Goal: Task Accomplishment & Management: Use online tool/utility

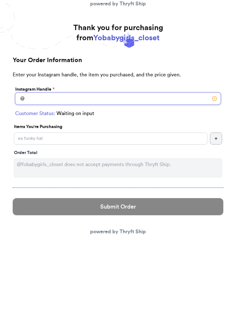
click at [188, 93] on input "Instagram Handle *" at bounding box center [118, 99] width 206 height 12
type input "m"
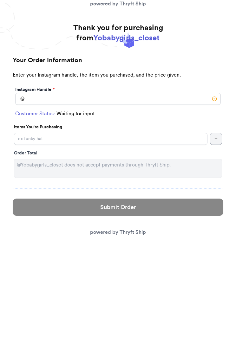
click at [125, 233] on link "powered by Thryft Ship" at bounding box center [118, 231] width 56 height 5
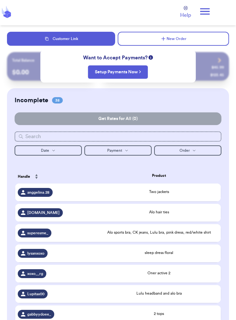
checkbox input "false"
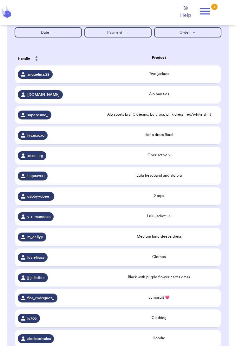
scroll to position [118, 0]
click at [167, 139] on div "sleep dress floral" at bounding box center [159, 135] width 118 height 7
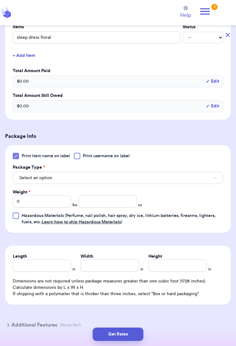
scroll to position [150, 0]
click at [96, 203] on input "number" at bounding box center [107, 201] width 58 height 12
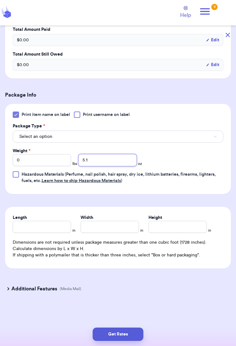
scroll to position [191, 0]
type input "5.1"
click at [127, 320] on button "Get Rates" at bounding box center [118, 333] width 51 height 13
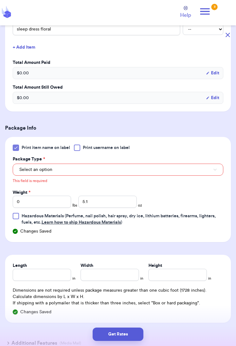
scroll to position [156, 0]
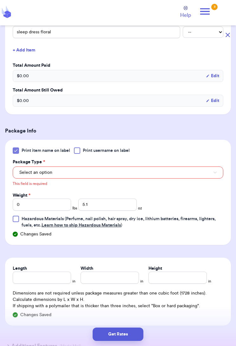
click at [184, 168] on button "Select an option" at bounding box center [118, 172] width 211 height 12
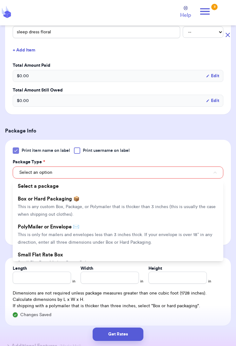
click at [123, 232] on span "This is only for mailers and envelopes less than 3 inches thick. If your envelo…" at bounding box center [115, 238] width 195 height 12
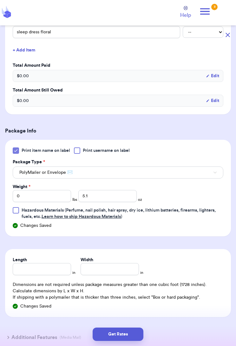
click at [128, 320] on button "Get Rates" at bounding box center [118, 333] width 51 height 13
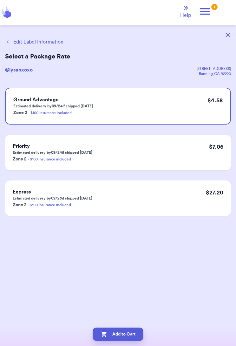
scroll to position [0, 0]
click at [124, 320] on div "Add to Cart" at bounding box center [118, 333] width 236 height 23
click at [131, 320] on button "Add to Cart" at bounding box center [118, 333] width 51 height 13
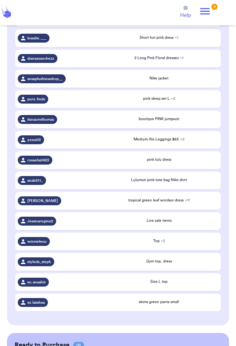
scroll to position [621, 0]
click at [44, 249] on td "winnieleuu" at bounding box center [56, 241] width 82 height 18
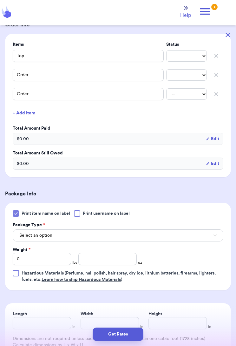
scroll to position [142, 0]
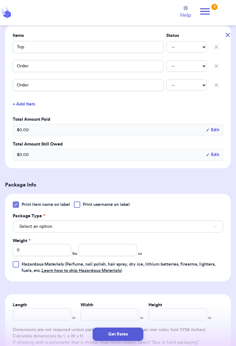
click at [190, 229] on button "Select an option" at bounding box center [118, 226] width 211 height 12
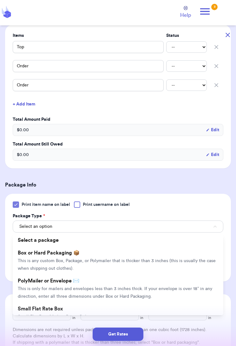
click at [45, 288] on span "This is only for mailers and envelopes less than 3 inches thick. If your envelo…" at bounding box center [115, 292] width 195 height 12
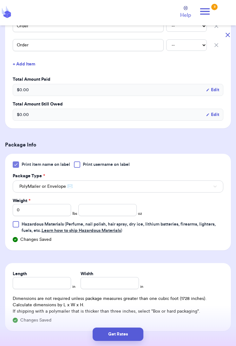
scroll to position [182, 0]
click at [93, 212] on input "number" at bounding box center [107, 209] width 58 height 12
click at [30, 213] on input "0" at bounding box center [42, 209] width 58 height 12
click at [39, 208] on input "0" at bounding box center [42, 209] width 58 height 12
click at [50, 210] on input "0" at bounding box center [42, 209] width 58 height 12
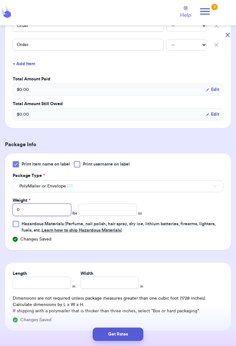
click at [50, 214] on input "0" at bounding box center [42, 209] width 58 height 12
click at [49, 209] on input "0" at bounding box center [42, 209] width 58 height 12
click at [52, 212] on input "0" at bounding box center [42, 209] width 58 height 12
type input "1"
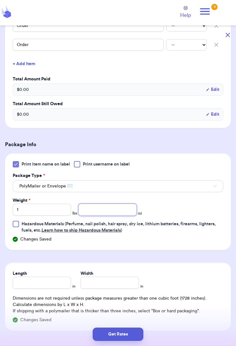
click at [103, 209] on input "number" at bounding box center [107, 209] width 58 height 12
type input "14.3"
click at [131, 320] on button "Get Rates" at bounding box center [118, 333] width 51 height 13
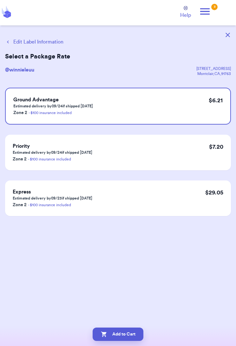
click at [127, 320] on button "Add to Cart" at bounding box center [118, 333] width 51 height 13
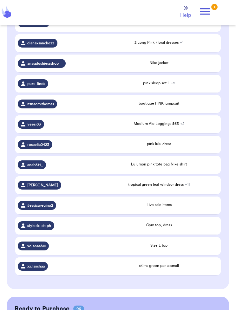
scroll to position [627, 0]
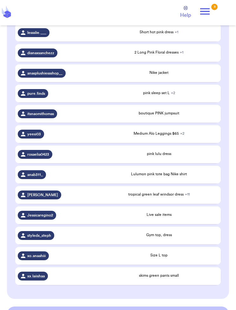
click at [171, 219] on div "Live sale items" at bounding box center [159, 215] width 118 height 7
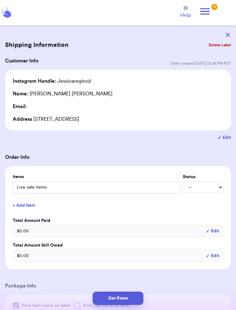
scroll to position [0, 0]
click at [218, 47] on button "Delete Label" at bounding box center [219, 45] width 27 height 14
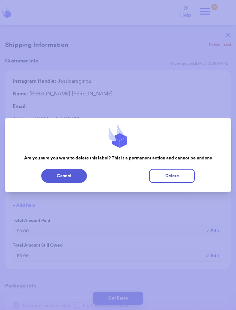
click at [174, 180] on button "Delete" at bounding box center [172, 176] width 46 height 14
type input "Two jackets"
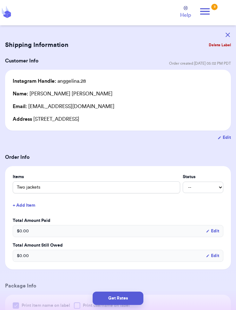
click at [230, 33] on icon "button" at bounding box center [228, 35] width 4 height 4
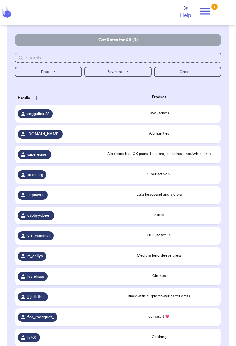
scroll to position [79, 0]
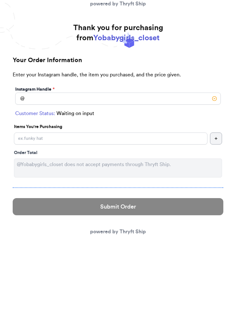
click at [140, 231] on link "powered by Thryft Ship" at bounding box center [118, 231] width 56 height 5
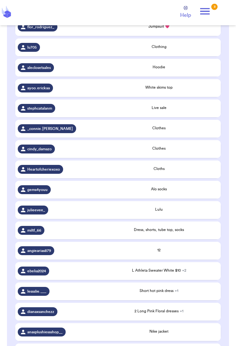
scroll to position [369, 0]
click at [40, 273] on span "ebelia2024" at bounding box center [36, 270] width 19 height 5
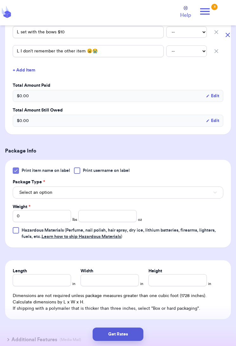
scroll to position [176, 0]
click at [160, 190] on button "Select an option" at bounding box center [118, 192] width 211 height 12
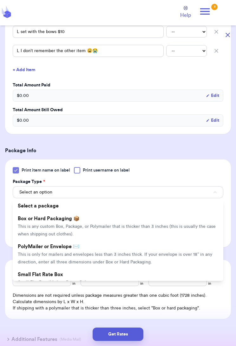
click at [137, 256] on span "This is only for mailers and envelopes less than 3 inches thick. If your envelo…" at bounding box center [115, 258] width 195 height 12
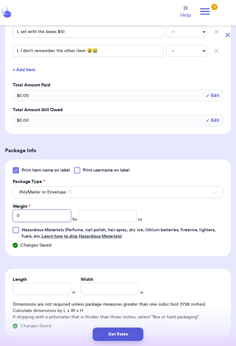
click at [38, 216] on input "0" at bounding box center [42, 215] width 58 height 12
click at [39, 218] on input "0" at bounding box center [42, 215] width 58 height 12
click at [42, 217] on input "0" at bounding box center [42, 215] width 58 height 12
click at [53, 218] on input "0" at bounding box center [42, 215] width 58 height 12
click at [45, 215] on input "0" at bounding box center [42, 215] width 58 height 12
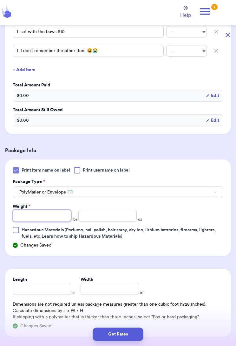
type input "1"
click at [105, 214] on input "number" at bounding box center [107, 215] width 58 height 12
type input "11.5"
click at [127, 310] on button "Get Rates" at bounding box center [118, 333] width 51 height 13
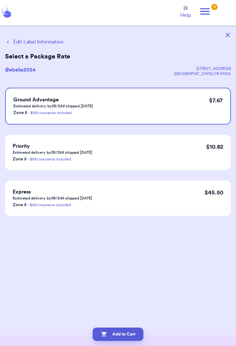
scroll to position [0, 0]
click at [130, 310] on button "Add to Cart" at bounding box center [118, 333] width 51 height 13
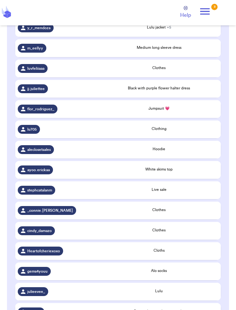
scroll to position [285, 0]
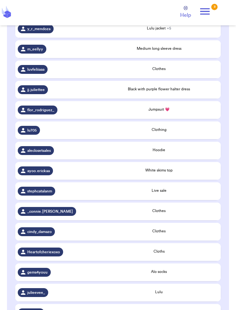
click at [200, 92] on div "Black with purple flower halter dress" at bounding box center [159, 89] width 118 height 6
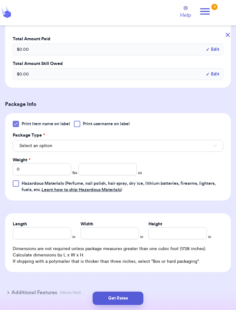
scroll to position [182, 0]
click at [57, 145] on button "Select an option" at bounding box center [118, 146] width 211 height 12
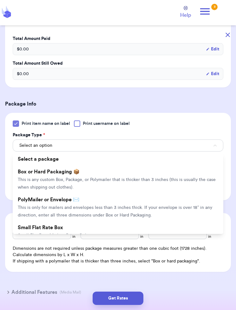
click at [51, 206] on span "This is only for mailers and envelopes less than 3 inches thick. If your envelo…" at bounding box center [115, 212] width 195 height 12
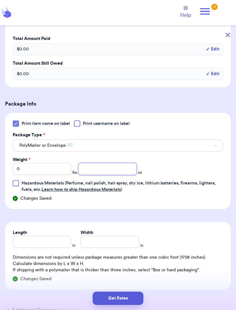
click at [111, 171] on input "number" at bounding box center [107, 169] width 58 height 12
type input "5.2"
click at [130, 298] on button "Get Rates" at bounding box center [118, 298] width 51 height 13
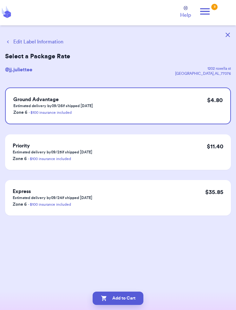
click at [129, 296] on button "Add to Cart" at bounding box center [118, 298] width 51 height 13
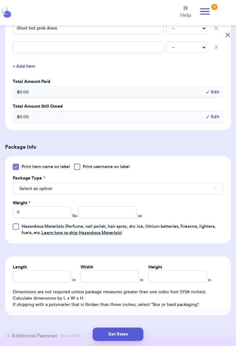
scroll to position [161, 0]
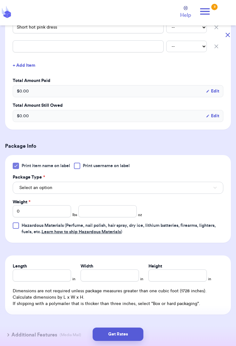
click at [198, 192] on button "Select an option" at bounding box center [118, 188] width 211 height 12
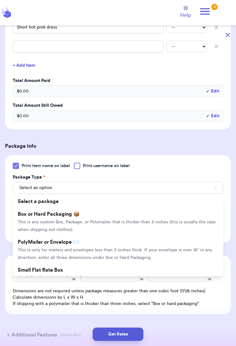
click at [152, 250] on span "This is only for mailers and envelopes less than 3 inches thick. If your envelo…" at bounding box center [115, 254] width 195 height 12
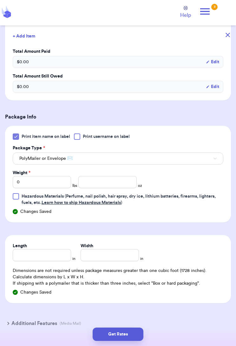
scroll to position [189, 0]
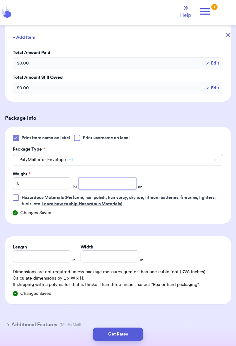
click at [112, 186] on input "number" at bounding box center [107, 183] width 58 height 12
type input "8.5"
click at [139, 310] on button "Get Rates" at bounding box center [118, 333] width 51 height 13
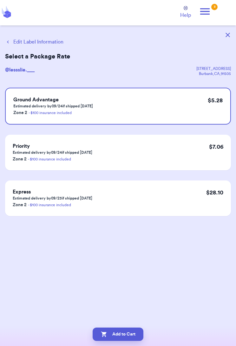
click at [108, 310] on button "Add to Cart" at bounding box center [118, 333] width 51 height 13
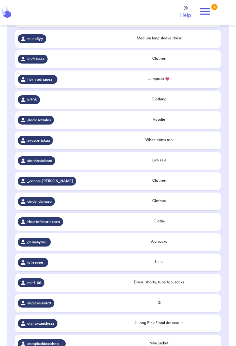
scroll to position [326, 0]
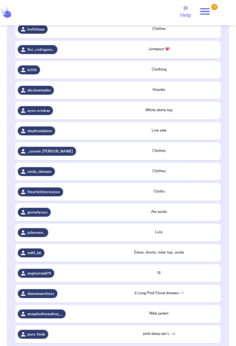
click at [44, 256] on div "miltf_66" at bounding box center [31, 252] width 27 height 9
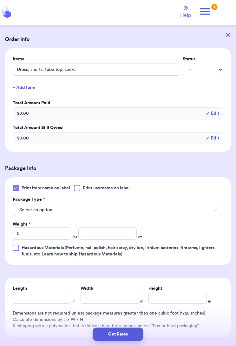
scroll to position [137, 0]
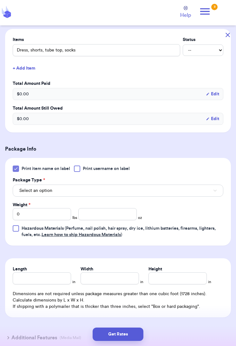
click at [145, 192] on button "Select an option" at bounding box center [118, 190] width 211 height 12
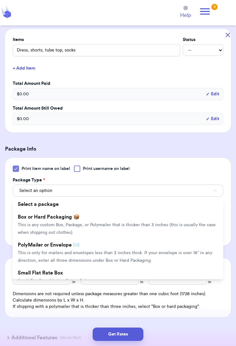
click at [125, 252] on span "This is only for mailers and envelopes less than 3 inches thick. If your envelo…" at bounding box center [115, 256] width 195 height 12
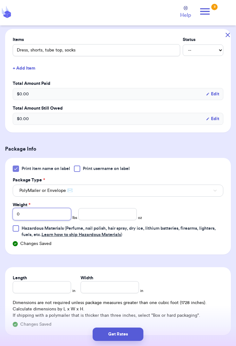
click at [31, 216] on input "0" at bounding box center [42, 214] width 58 height 12
type input "1"
click at [91, 215] on input "number" at bounding box center [107, 214] width 58 height 12
type input "15.5"
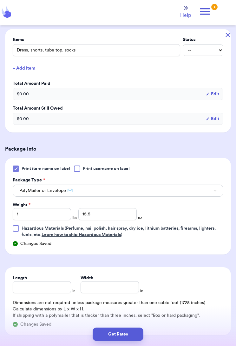
click at [130, 310] on button "Get Rates" at bounding box center [118, 333] width 51 height 13
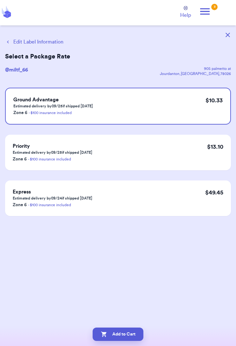
click at [134, 310] on button "Add to Cart" at bounding box center [118, 333] width 51 height 13
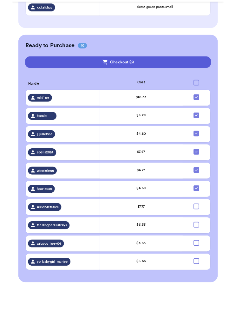
scroll to position [780, 0]
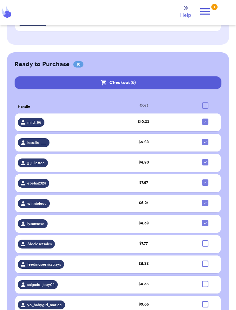
click at [60, 127] on div "miltf_66" at bounding box center [56, 122] width 77 height 9
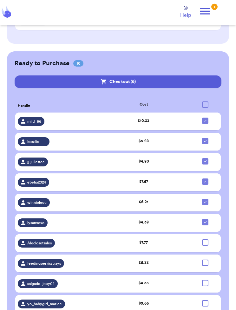
scroll to position [778, 0]
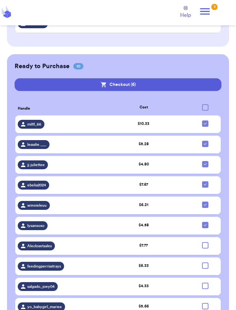
click at [32, 127] on span "miltf_66" at bounding box center [34, 124] width 14 height 5
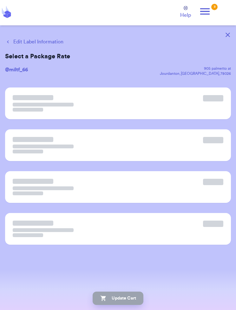
scroll to position [0, 0]
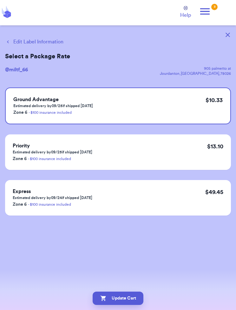
click at [56, 43] on button "Edit Label Information" at bounding box center [34, 42] width 58 height 8
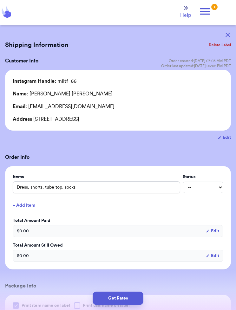
click at [232, 31] on button "button" at bounding box center [228, 35] width 14 height 14
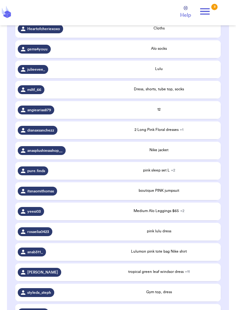
scroll to position [487, 0]
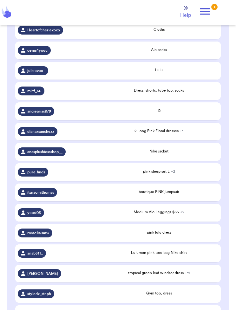
click at [60, 95] on div "miltf_66" at bounding box center [56, 91] width 77 height 9
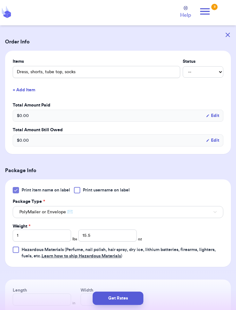
scroll to position [116, 0]
click at [126, 298] on button "Get Rates" at bounding box center [118, 298] width 51 height 13
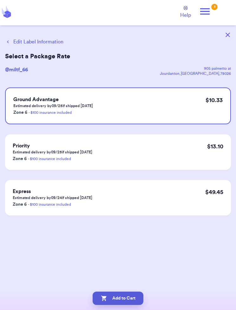
scroll to position [0, 0]
click at [128, 297] on button "Add to Cart" at bounding box center [118, 298] width 51 height 13
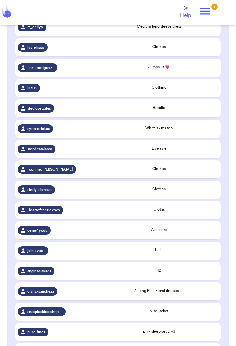
scroll to position [308, 0]
click at [100, 253] on div "Lulu" at bounding box center [159, 250] width 118 height 6
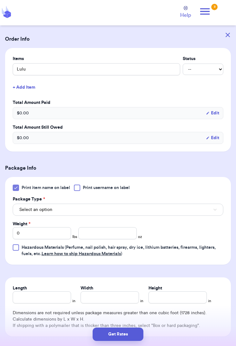
scroll to position [118, 0]
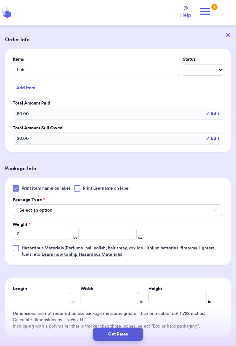
click at [164, 211] on button "Select an option" at bounding box center [118, 210] width 211 height 12
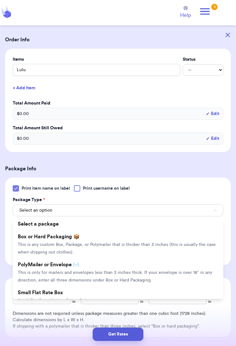
click at [143, 280] on span "This is only for mailers and envelopes less than 3 inches thick. If your envelo…" at bounding box center [115, 276] width 195 height 12
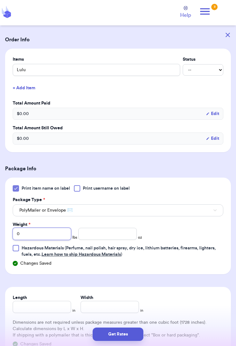
click at [39, 235] on input "0" at bounding box center [42, 234] width 58 height 12
type input "2"
click at [94, 234] on input "number" at bounding box center [107, 234] width 58 height 12
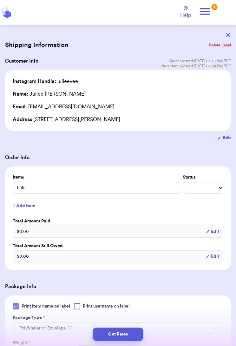
scroll to position [0, 0]
type input "8.5"
click at [127, 310] on button "Get Rates" at bounding box center [118, 333] width 51 height 13
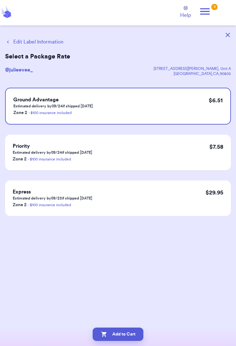
click at [128, 310] on button "Add to Cart" at bounding box center [118, 333] width 51 height 13
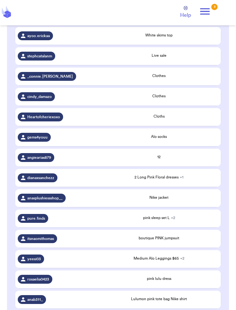
scroll to position [400, 0]
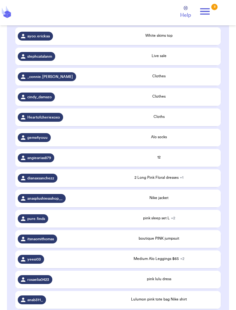
click at [88, 119] on div "Heartofcheriexoxo" at bounding box center [56, 117] width 77 height 9
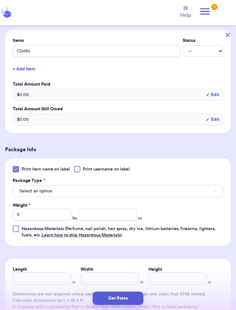
scroll to position [136, 0]
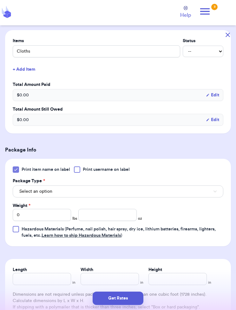
click at [136, 191] on button "Select an option" at bounding box center [118, 192] width 211 height 12
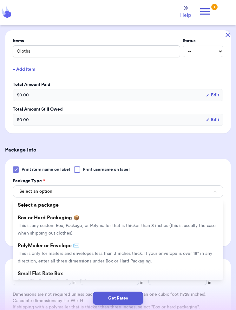
click at [124, 253] on span "This is only for mailers and envelopes less than 3 inches thick. If your envelo…" at bounding box center [115, 258] width 195 height 12
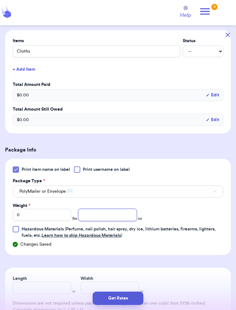
click at [101, 215] on input "number" at bounding box center [107, 215] width 58 height 12
type input "2.9"
click at [132, 298] on button "Get Rates" at bounding box center [118, 298] width 51 height 13
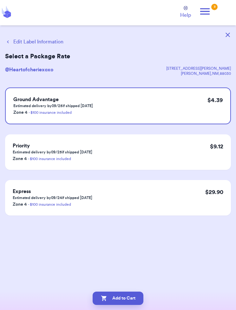
click at [128, 297] on button "Add to Cart" at bounding box center [118, 298] width 51 height 13
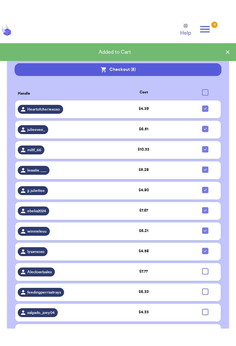
scroll to position [770, 0]
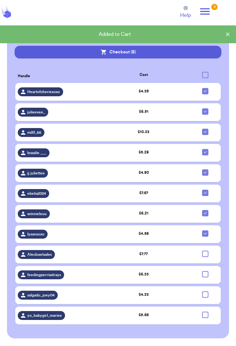
click at [46, 94] on span "Heartofcheriexoxo" at bounding box center [43, 91] width 33 height 5
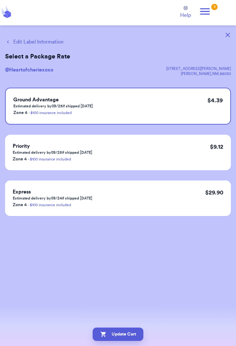
click at [53, 45] on button "Edit Label Information" at bounding box center [34, 42] width 58 height 8
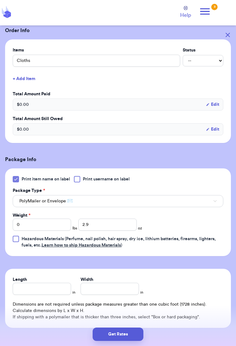
scroll to position [129, 0]
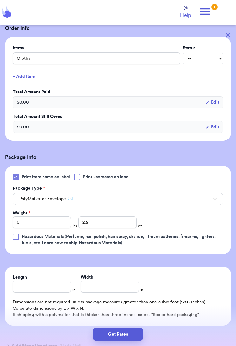
click at [128, 310] on button "Get Rates" at bounding box center [118, 333] width 51 height 13
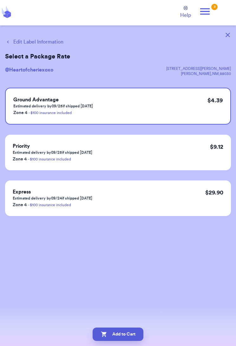
click at [127, 310] on button "Add to Cart" at bounding box center [118, 333] width 51 height 13
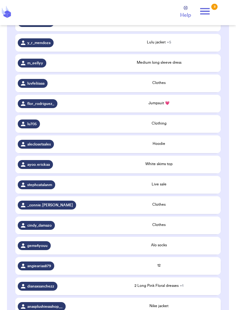
scroll to position [272, 0]
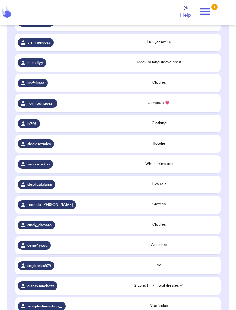
click at [167, 105] on span "Jumpsuit 💗" at bounding box center [159, 103] width 21 height 4
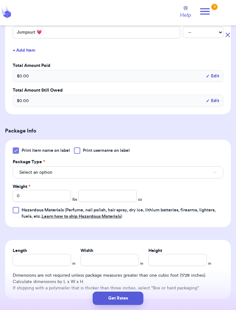
scroll to position [163, 0]
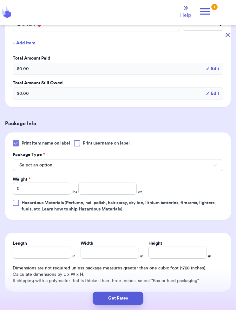
click at [154, 168] on button "Select an option" at bounding box center [118, 165] width 211 height 12
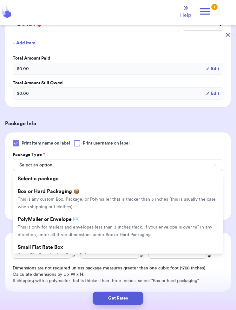
click at [135, 231] on li "PolyMailer or Envelope ✉️ This is only for mailers and envelopes less than 3 in…" at bounding box center [118, 227] width 211 height 28
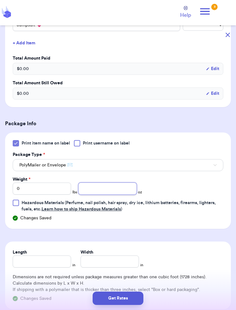
click at [119, 187] on input "number" at bounding box center [107, 189] width 58 height 12
type input "11.6"
click at [128, 301] on button "Get Rates" at bounding box center [118, 298] width 51 height 13
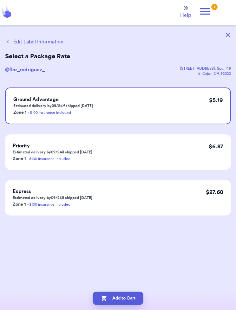
click at [131, 296] on button "Add to Cart" at bounding box center [118, 298] width 51 height 13
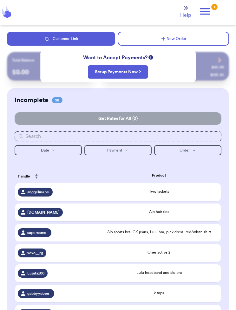
click at [166, 275] on span "Lulu headband and alo bra" at bounding box center [158, 273] width 45 height 4
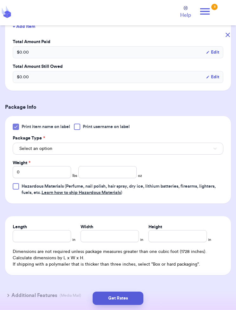
scroll to position [192, 0]
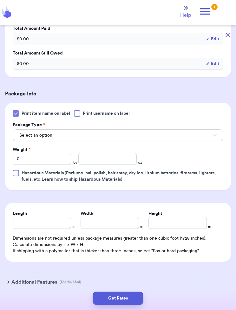
click at [152, 137] on button "Select an option" at bounding box center [118, 136] width 211 height 12
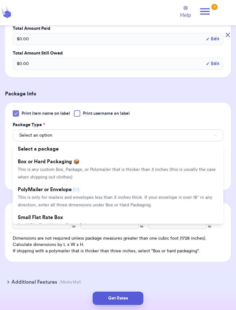
click at [140, 200] on li "PolyMailer or Envelope ✉️ This is only for mailers and envelopes less than 3 in…" at bounding box center [118, 197] width 211 height 28
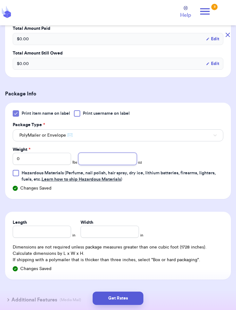
click at [119, 160] on input "number" at bounding box center [107, 159] width 58 height 12
type input "2.4"
click at [130, 302] on button "Get Rates" at bounding box center [118, 298] width 51 height 13
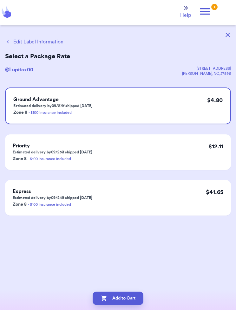
click at [133, 294] on button "Add to Cart" at bounding box center [118, 298] width 51 height 13
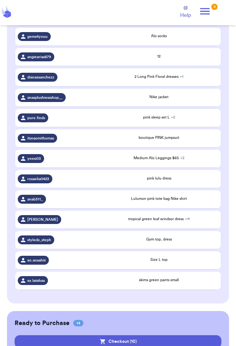
scroll to position [440, 0]
click at [44, 285] on div "xx.laiishaa" at bounding box center [33, 280] width 30 height 9
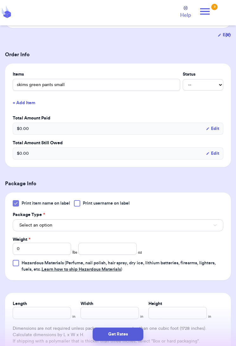
scroll to position [110, 0]
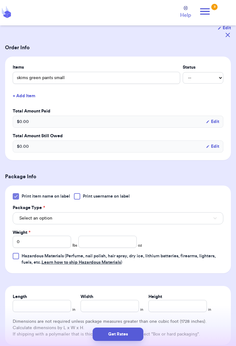
click at [150, 217] on button "Select an option" at bounding box center [118, 218] width 211 height 12
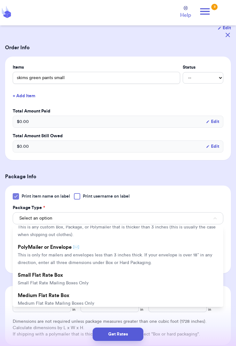
scroll to position [25, 0]
click at [141, 256] on span "This is only for mailers and envelopes less than 3 inches thick. If your envelo…" at bounding box center [115, 259] width 195 height 12
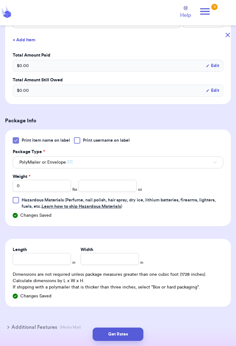
scroll to position [166, 0]
click at [90, 186] on input "number" at bounding box center [107, 185] width 58 height 12
type input "12.5"
click at [130, 310] on button "Get Rates" at bounding box center [118, 333] width 51 height 13
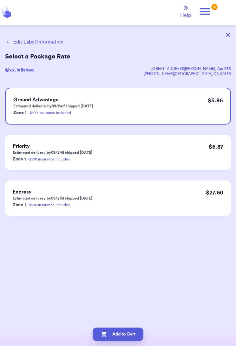
click at [128, 310] on button "Add to Cart" at bounding box center [118, 333] width 51 height 13
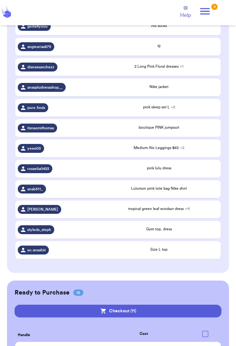
scroll to position [450, 0]
click at [177, 252] on div "Size L top" at bounding box center [159, 249] width 118 height 6
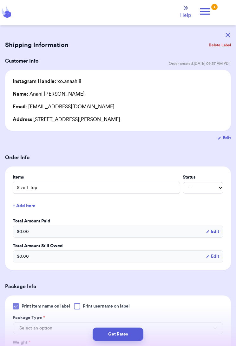
scroll to position [0, 0]
click at [220, 45] on button "Delete Label" at bounding box center [219, 45] width 27 height 14
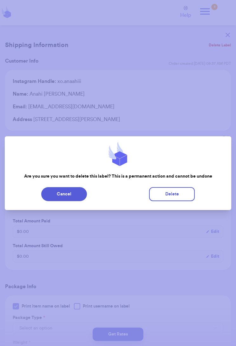
click at [181, 197] on button "Delete" at bounding box center [172, 194] width 46 height 14
type input "Two jackets"
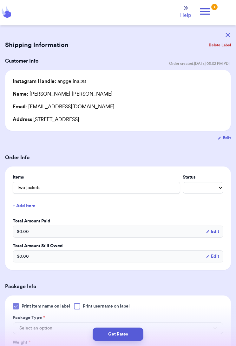
click at [220, 47] on button "Delete Label" at bounding box center [219, 45] width 27 height 14
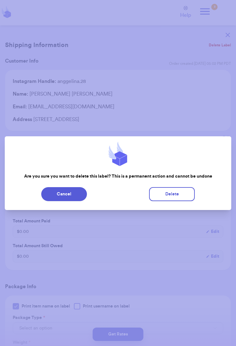
click at [164, 44] on div at bounding box center [118, 173] width 236 height 346
click at [75, 196] on button "Cancel" at bounding box center [64, 194] width 46 height 14
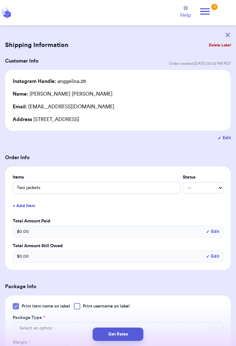
click at [230, 32] on button "button" at bounding box center [228, 35] width 14 height 14
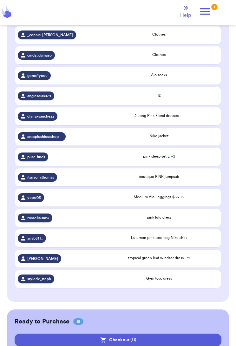
scroll to position [411, 0]
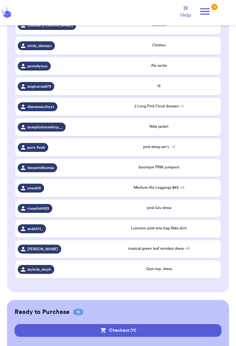
click at [38, 272] on span "styledx_steph" at bounding box center [39, 269] width 24 height 5
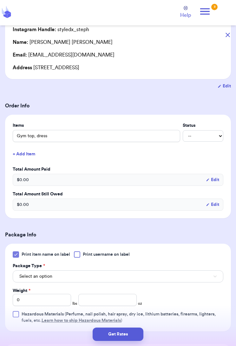
scroll to position [56, 0]
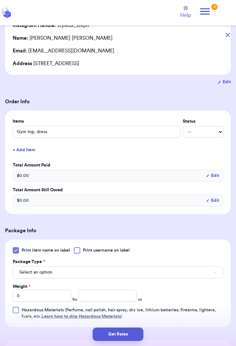
click at [187, 178] on div "$ 0.00 Edit" at bounding box center [118, 175] width 211 height 12
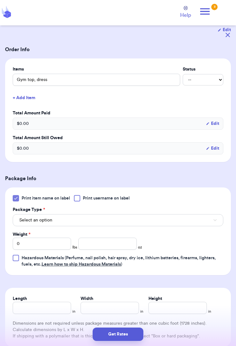
scroll to position [116, 0]
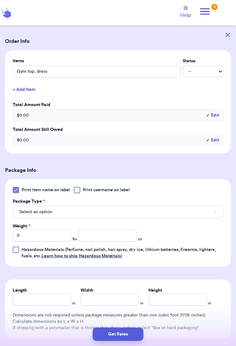
click at [184, 214] on button "Select an option" at bounding box center [118, 212] width 211 height 12
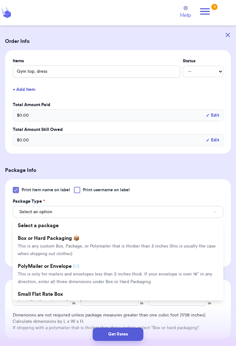
click at [125, 274] on span "This is only for mailers and envelopes less than 3 inches thick. If your envelo…" at bounding box center [115, 278] width 195 height 12
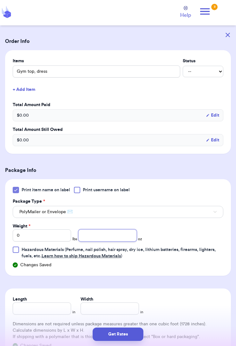
click at [103, 234] on input "number" at bounding box center [107, 235] width 58 height 12
type input "7.4"
click at [126, 310] on button "Get Rates" at bounding box center [118, 333] width 51 height 13
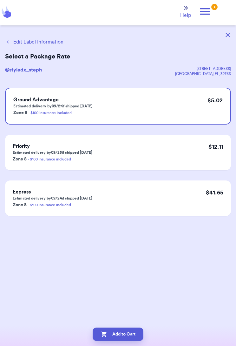
scroll to position [0, 0]
click at [128, 310] on button "Add to Cart" at bounding box center [118, 333] width 51 height 13
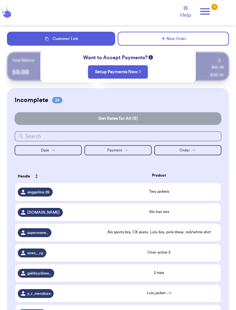
click at [213, 38] on button "New Order" at bounding box center [173, 39] width 111 height 14
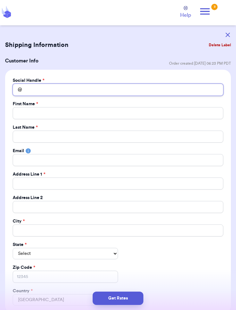
click at [39, 88] on input "Total Amount Paid" at bounding box center [118, 90] width 211 height 12
type input "A"
type input "Ab"
type input "Abe"
type input "Abel"
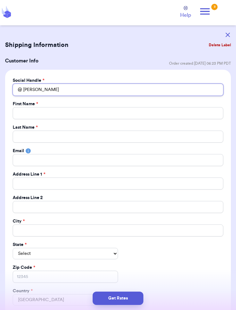
type input "Abell"
type input "Abella"
type input "Abellas"
type input "Abellasc"
type input "Abellascl"
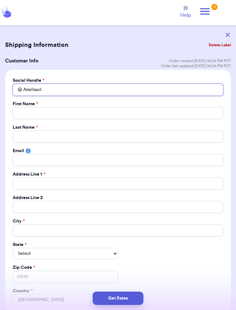
type input "Abellascls"
type input "Abellasclse"
type input "Abellasclset"
type input "Abellasclse"
type input "Abellascls"
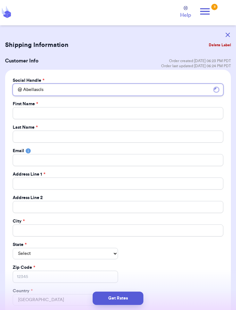
type input "Abellascl"
type input "Abellasclo"
type input "Abellasclos"
type input "Abellasclose"
type input "Abellascloset"
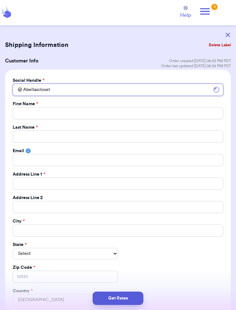
type input "Abellasclosett"
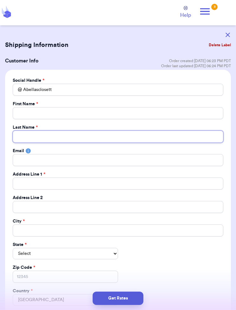
click at [119, 138] on input "Total Amount Paid" at bounding box center [118, 137] width 211 height 12
click at [79, 137] on input "Total Amount Paid" at bounding box center [118, 137] width 211 height 12
type input "A"
type input "Ab"
type input "Abe"
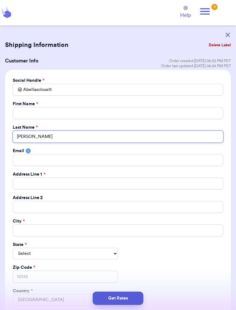
type input "Abel"
type input "Abell"
type input "Abella"
type input "Abellas"
type input "Abellasc"
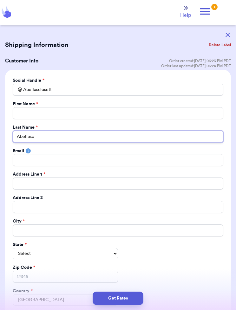
type input "Abellascl"
type input "Abellasclo"
type input "Abellasclos"
type input "Abellasclose"
type input "Abellascloset"
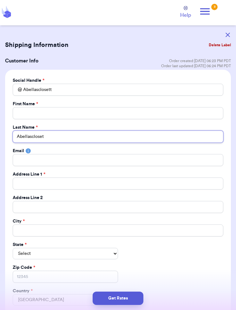
type input "Abellasclosett"
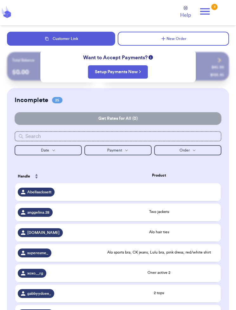
click at [207, 40] on button "New Order" at bounding box center [173, 39] width 111 height 14
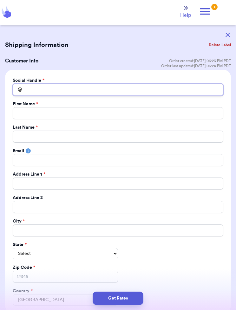
click at [130, 94] on input "Total Amount Paid" at bounding box center [118, 90] width 211 height 12
type input "A"
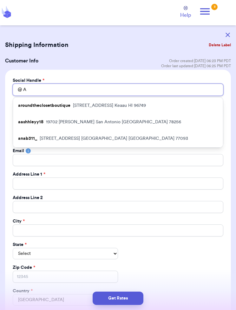
type input "Ab"
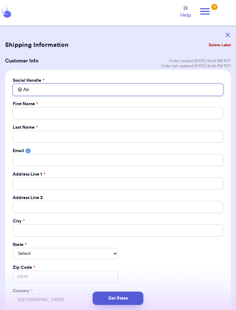
type input "[PERSON_NAME]"
type input "Abellasclosett"
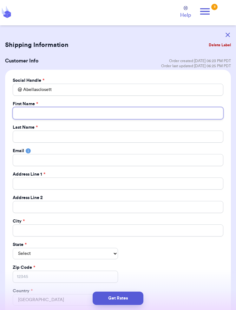
click at [95, 113] on input "Total Amount Paid" at bounding box center [118, 113] width 211 height 12
type input "A"
type input "Ab"
type input "[PERSON_NAME]"
type input "Abellasclosett"
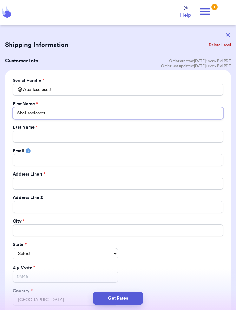
type input "Abellasclosett"
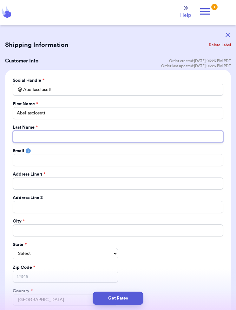
click at [103, 141] on input "Total Amount Paid" at bounding box center [118, 137] width 211 height 12
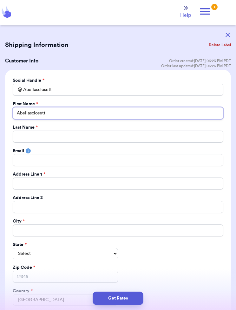
click at [89, 110] on input "Abellasclosett" at bounding box center [118, 113] width 211 height 12
click at [91, 113] on input "Abellasclosett" at bounding box center [118, 113] width 211 height 12
type input "Abellasclosett"
type input "Abellascloset"
type input "Abellasclose"
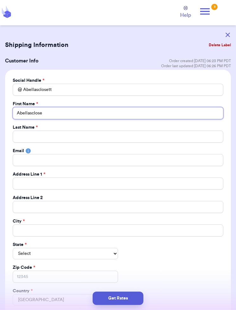
type input "Abellasclos"
type input "Abellasclo"
type input "Abellascl"
type input "Abellasc"
type input "Abellas"
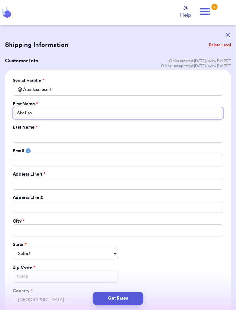
type input "Abella"
type input "Abellas"
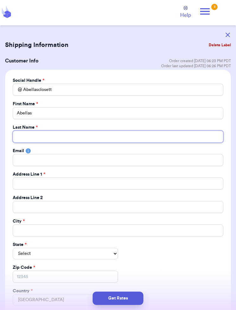
click at [76, 137] on input "Total Amount Paid" at bounding box center [118, 137] width 211 height 12
type input "C"
type input "Cl"
type input "Cls"
type input "Clse"
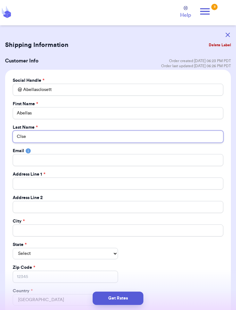
type input "Clset"
type input "Clse"
type input "Cls"
type input "Cl"
type input "Clo"
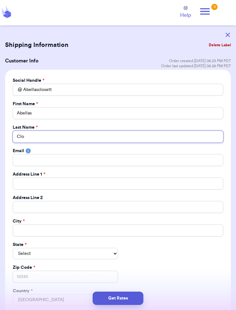
type input "Clos"
type input "Close"
type input "Closet"
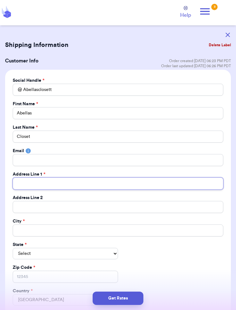
click at [109, 183] on input "Total Amount Paid" at bounding box center [118, 184] width 211 height 12
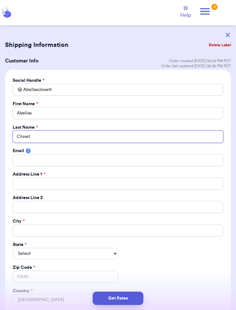
click at [78, 139] on input "Closet" at bounding box center [118, 137] width 211 height 12
click at [145, 138] on input "Closet" at bounding box center [118, 137] width 211 height 12
type input "s"
type input "so"
type input "sol"
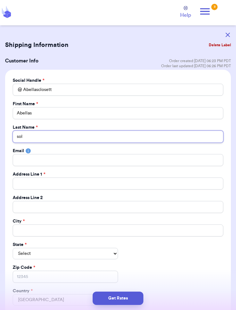
type input "soli"
type input "solis"
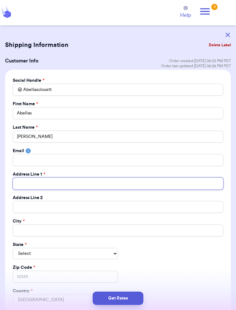
click at [100, 187] on input "Total Amount Paid" at bounding box center [118, 184] width 211 height 12
type input "1"
type input "11"
type input "111"
type input "1111"
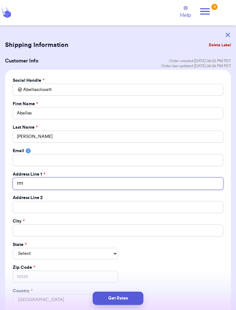
type input "11119"
type input "11119 s"
type input "11119 st"
type input "11119 ste"
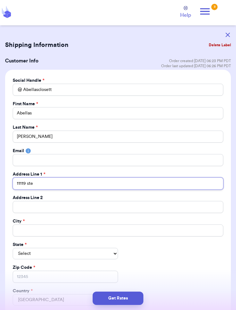
type input "11119 stee"
type input "11119 steep"
type input "11119 steepl"
type input "11119 steeple"
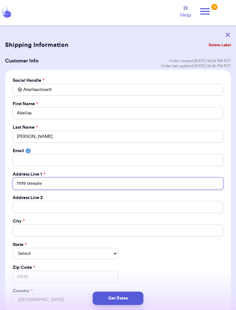
type input "11119 steeple w"
type input "11119 steeple wa"
type input "11119 steeple way"
type input "11119 steeple way b"
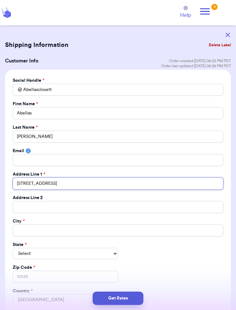
type input "11119 steeple way bl"
type input "11119 steeple way blv"
type input "11119 steeple way blvd"
type input "11119 steeple way blvd a"
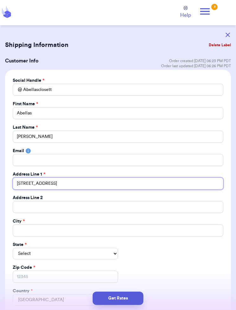
type input "11119 steeple way blvd ap"
type input "11119 steeple way blvd apt"
type input "11119 steeple way blvd apt 4"
type input "11119 steeple way blvd apt 43"
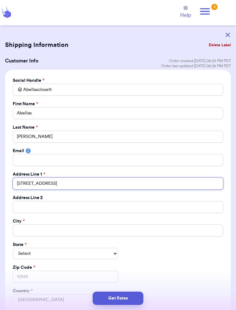
type input "11119 steeple way blvd apt 430"
type input "11119 steeple way blvd apt 4302"
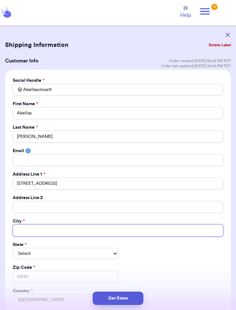
click at [84, 229] on input "Total Amount Paid" at bounding box center [118, 231] width 211 height 12
type input "H"
type input "Ho"
type input "Hou"
type input "Hous"
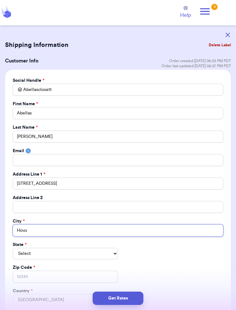
type input "Houst"
type input "Housto"
type input "Houston"
type input "Houston t"
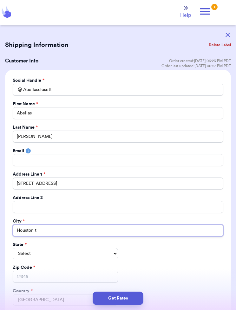
type input "Houston tx"
type input "Houston tax"
type input "Houston ta"
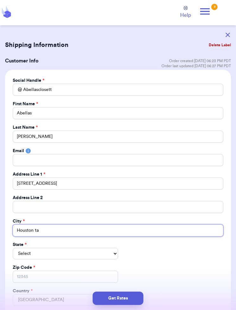
type input "Houston t"
type input "Houston tx"
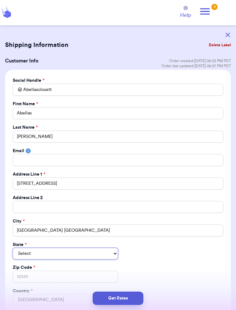
click at [102, 251] on select "Select AL AK AZ AR CA CO CT DE DC FL GA HI ID IL IN IA KS KY LA ME MD MA MI MN …" at bounding box center [65, 253] width 105 height 11
select select "TX"
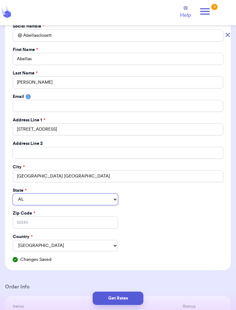
scroll to position [56, 0]
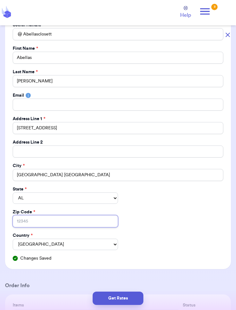
click at [82, 219] on input "Zip Code *" at bounding box center [65, 222] width 105 height 12
type input "7"
type input "77"
type input "770"
type input "7706"
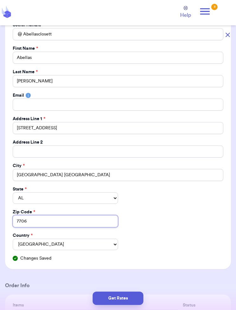
type input "77065"
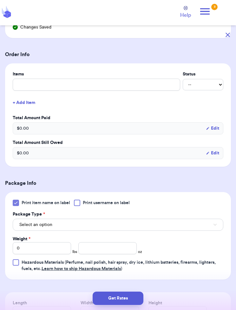
scroll to position [295, 0]
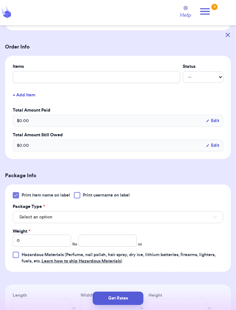
type input "77065"
click at [139, 211] on button "Select an option" at bounding box center [118, 217] width 211 height 12
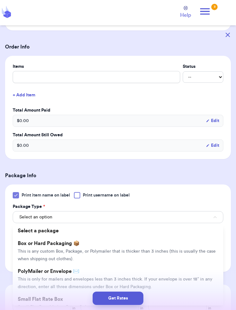
click at [137, 277] on span "This is only for mailers and envelopes less than 3 inches thick. If your envelo…" at bounding box center [115, 283] width 195 height 12
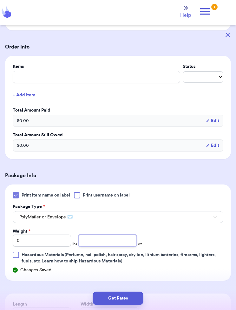
click at [93, 235] on input "number" at bounding box center [107, 241] width 58 height 12
type input "13.5"
click at [131, 299] on button "Get Rates" at bounding box center [118, 298] width 51 height 13
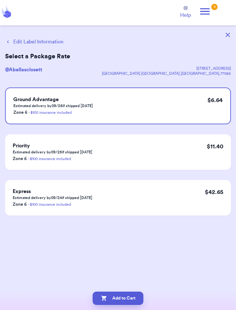
scroll to position [0, 0]
click at [131, 293] on button "Add to Cart" at bounding box center [118, 298] width 51 height 13
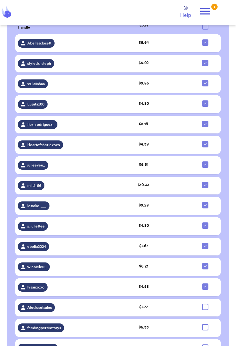
scroll to position [737, 0]
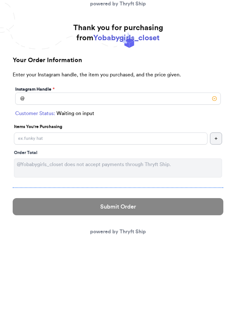
click at [136, 232] on link "powered by Thryft Ship" at bounding box center [118, 231] width 56 height 5
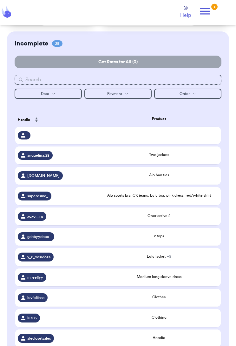
scroll to position [57, 0]
click at [45, 221] on div "xoxo__rg" at bounding box center [32, 216] width 29 height 9
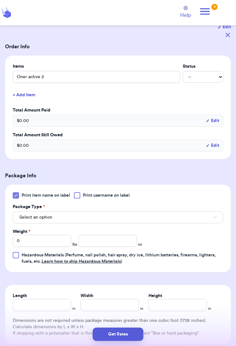
scroll to position [112, 0]
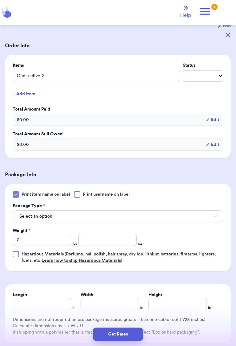
click at [186, 217] on button "Select an option" at bounding box center [118, 216] width 211 height 12
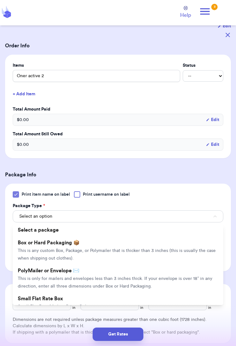
click at [49, 279] on span "This is only for mailers and envelopes less than 3 inches thick. If your envelo…" at bounding box center [115, 282] width 195 height 12
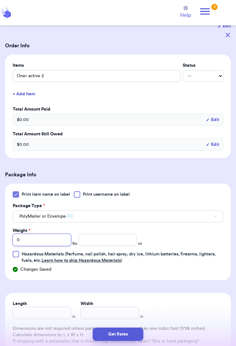
click at [33, 240] on input "0" at bounding box center [42, 240] width 58 height 12
type input "1"
click at [102, 239] on input "number" at bounding box center [107, 240] width 58 height 12
type input "8.6"
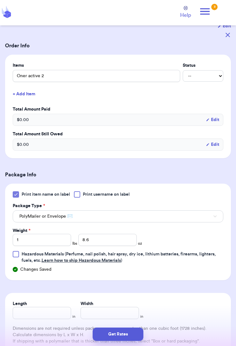
click at [129, 310] on button "Get Rates" at bounding box center [118, 333] width 51 height 13
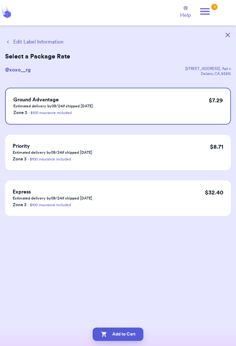
click at [130, 310] on button "Add to Cart" at bounding box center [118, 333] width 51 height 13
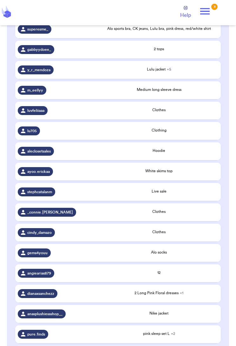
scroll to position [223, 0]
click at [69, 236] on div "cindy_damazo" at bounding box center [56, 232] width 77 height 9
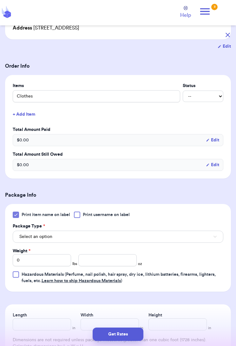
scroll to position [101, 0]
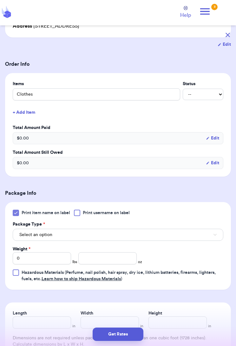
click at [115, 232] on button "Select an option" at bounding box center [118, 235] width 211 height 12
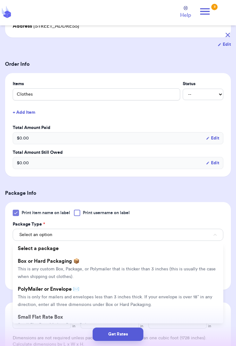
click at [111, 295] on span "This is only for mailers and envelopes less than 3 inches thick. If your envelo…" at bounding box center [115, 301] width 195 height 12
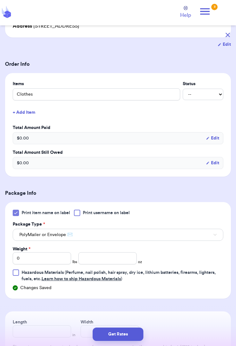
scroll to position [162, 0]
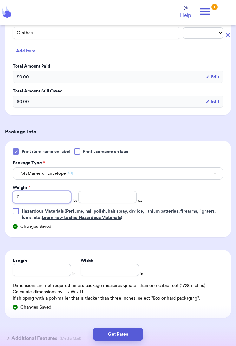
click at [43, 191] on input "0" at bounding box center [42, 197] width 58 height 12
type input "02"
click at [48, 191] on input "02" at bounding box center [42, 197] width 58 height 12
click at [41, 191] on input "02" at bounding box center [42, 197] width 58 height 12
type input "0"
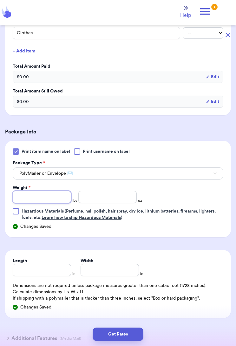
type input "2"
click at [103, 191] on input "number" at bounding box center [107, 197] width 58 height 12
type input "6.1"
click at [133, 310] on button "Get Rates" at bounding box center [118, 333] width 51 height 13
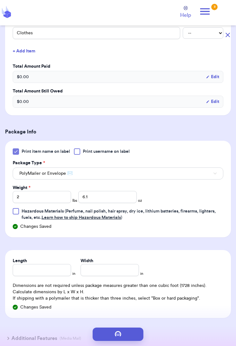
scroll to position [0, 0]
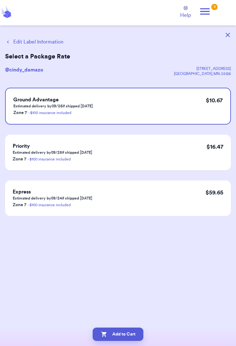
click at [124, 310] on button "Add to Cart" at bounding box center [118, 333] width 51 height 13
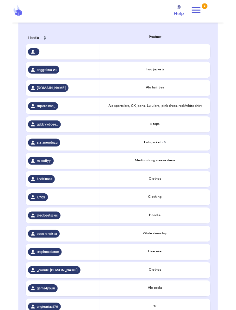
scroll to position [133, 0]
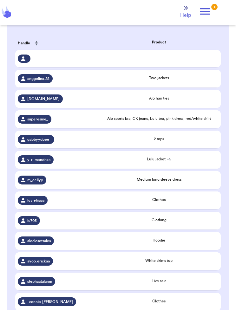
click at [45, 264] on span "ayoo.erickaa" at bounding box center [38, 261] width 23 height 5
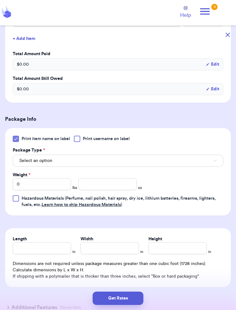
scroll to position [167, 0]
click at [149, 162] on button "Select an option" at bounding box center [118, 161] width 211 height 12
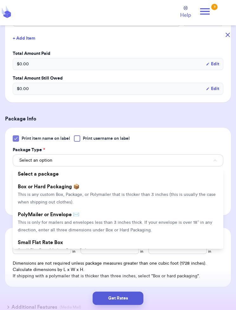
click at [128, 225] on span "This is only for mailers and envelopes less than 3 inches thick. If your envelo…" at bounding box center [115, 227] width 195 height 12
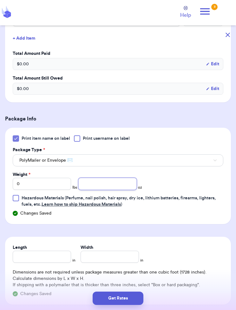
click at [100, 181] on input "number" at bounding box center [107, 184] width 58 height 12
type input "3.6"
click at [133, 299] on button "Get Rates" at bounding box center [118, 298] width 51 height 13
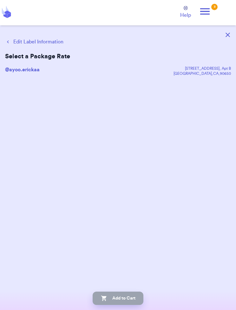
scroll to position [0, 0]
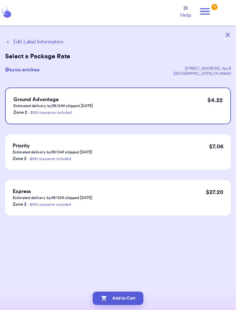
click at [132, 300] on button "Add to Cart" at bounding box center [118, 298] width 51 height 13
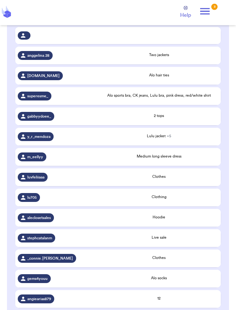
scroll to position [176, 0]
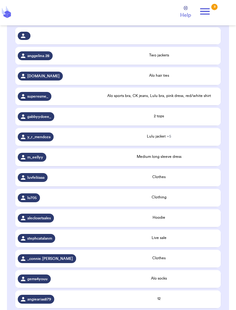
click at [184, 100] on div "Alo sports bra, CK jeans, Lulu bra, pink dress, red/white shirt" at bounding box center [159, 96] width 118 height 7
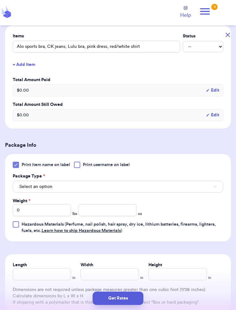
scroll to position [141, 0]
click at [176, 188] on button "Select an option" at bounding box center [118, 187] width 211 height 12
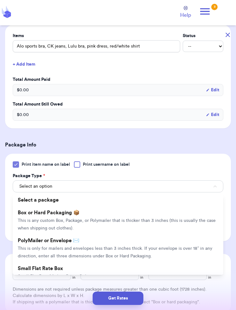
click at [147, 251] on li "PolyMailer or Envelope ✉️ This is only for mailers and envelopes less than 3 in…" at bounding box center [118, 249] width 211 height 28
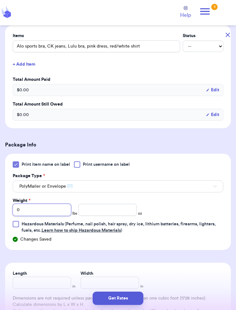
click at [41, 208] on input "0" at bounding box center [42, 210] width 58 height 12
type input "2"
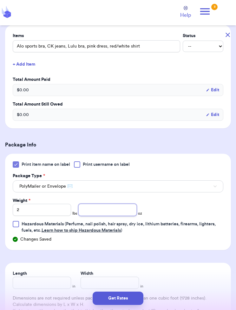
click at [99, 209] on input "number" at bounding box center [107, 210] width 58 height 12
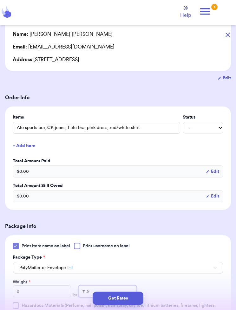
scroll to position [68, 0]
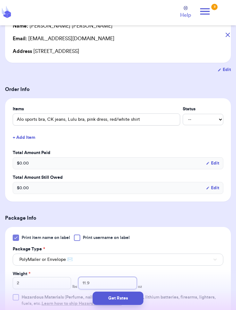
type input "11.9"
click at [129, 296] on button "Get Rates" at bounding box center [118, 298] width 51 height 13
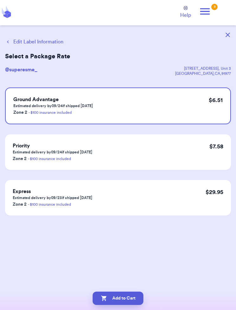
scroll to position [0, 0]
click at [127, 293] on button "Add to Cart" at bounding box center [118, 298] width 51 height 13
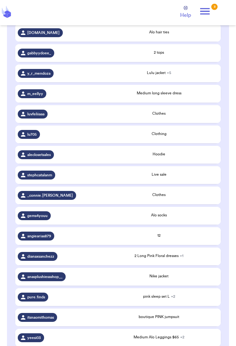
scroll to position [220, 0]
click at [175, 218] on div "Alo socks" at bounding box center [159, 215] width 118 height 6
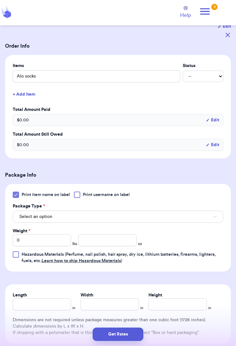
scroll to position [113, 0]
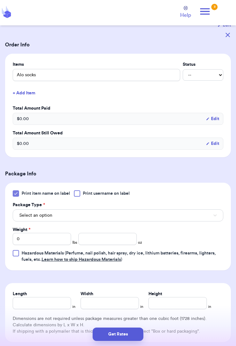
click at [150, 215] on button "Select an option" at bounding box center [118, 215] width 211 height 12
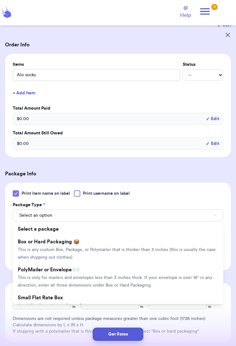
click at [116, 277] on span "This is only for mailers and envelopes less than 3 inches thick. If your envelo…" at bounding box center [115, 281] width 195 height 12
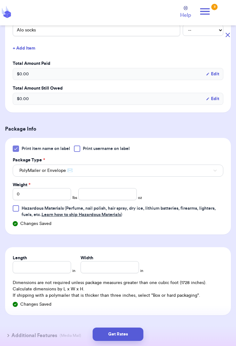
scroll to position [159, 0]
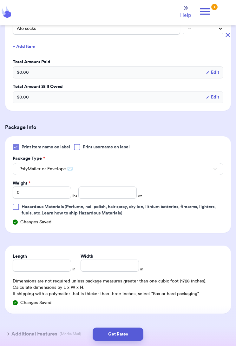
click at [180, 166] on button "PolyMailer or Envelope ✉️" at bounding box center [118, 169] width 211 height 12
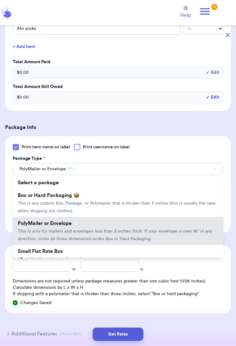
click at [181, 232] on span "This is only for mailers and envelopes less than 3 inches thick. If your envelo…" at bounding box center [115, 235] width 195 height 12
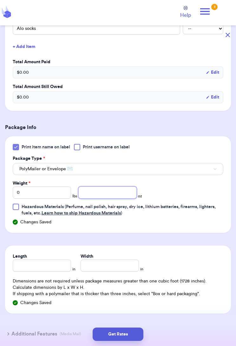
click at [107, 194] on input "number" at bounding box center [107, 192] width 58 height 12
type input "6.2"
click at [127, 310] on button "Get Rates" at bounding box center [118, 333] width 51 height 13
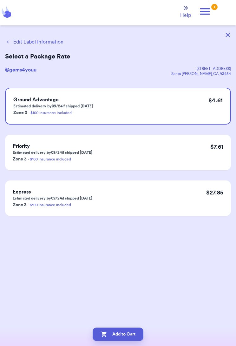
click at [130, 310] on button "Add to Cart" at bounding box center [118, 333] width 51 height 13
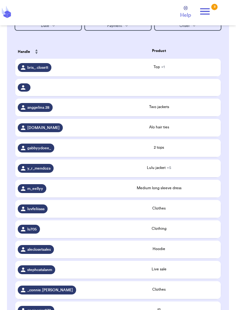
scroll to position [123, 0]
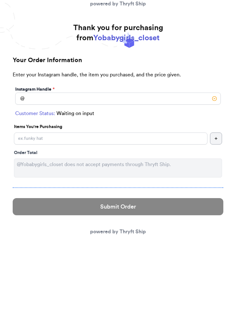
click at [138, 231] on link "powered by Thryft Ship" at bounding box center [118, 231] width 56 height 5
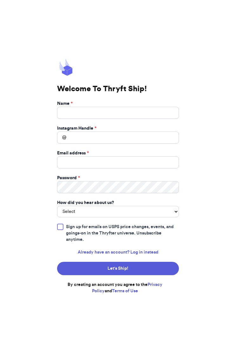
click at [10, 3] on div "Welcome To Thryft Ship! Name * Instagram Handle * @ Email address * Password * …" at bounding box center [118, 173] width 236 height 346
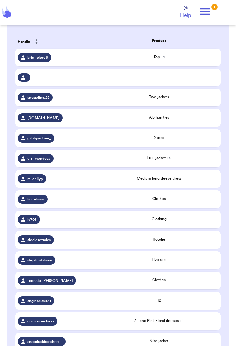
scroll to position [136, 0]
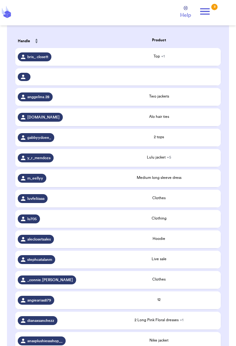
click at [100, 262] on div "Live sale" at bounding box center [159, 259] width 118 height 6
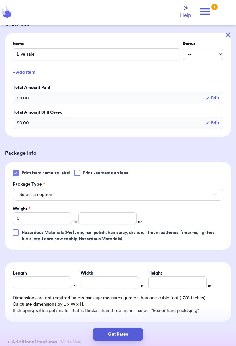
scroll to position [132, 0]
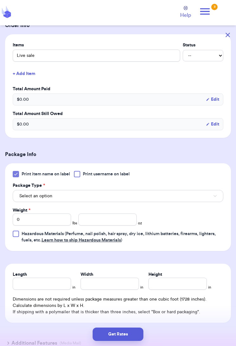
click at [169, 195] on button "Select an option" at bounding box center [118, 196] width 211 height 12
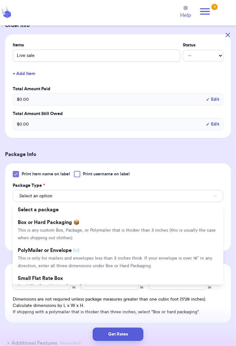
click at [134, 263] on span "This is only for mailers and envelopes less than 3 inches thick. If your envelo…" at bounding box center [115, 262] width 195 height 12
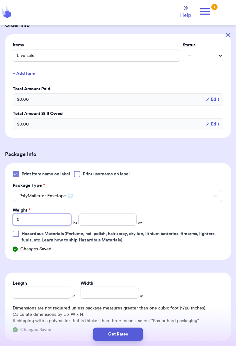
click at [30, 218] on input "0" at bounding box center [42, 219] width 58 height 12
type input "4"
click at [98, 216] on input "number" at bounding box center [107, 219] width 58 height 12
type input "11.5"
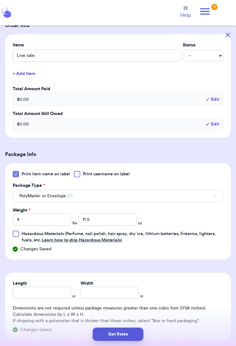
click at [125, 310] on button "Get Rates" at bounding box center [118, 333] width 51 height 13
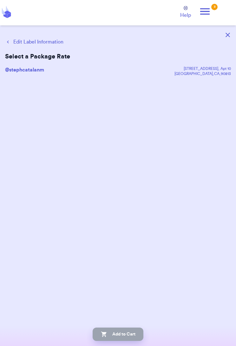
scroll to position [0, 0]
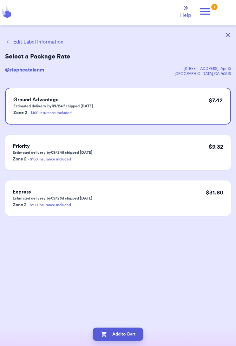
click at [122, 310] on button "Add to Cart" at bounding box center [118, 333] width 51 height 13
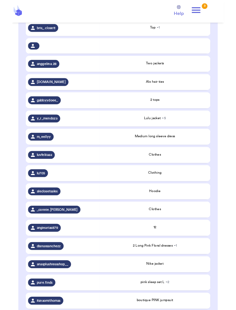
scroll to position [161, 0]
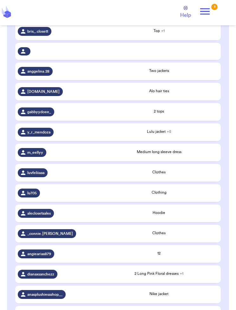
click at [63, 238] on div "_connie.[PERSON_NAME]" at bounding box center [56, 233] width 77 height 9
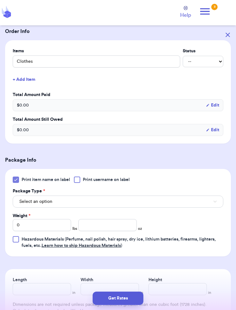
scroll to position [128, 0]
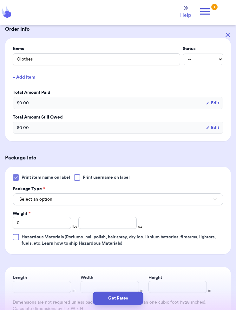
click at [142, 203] on button "Select an option" at bounding box center [118, 200] width 211 height 12
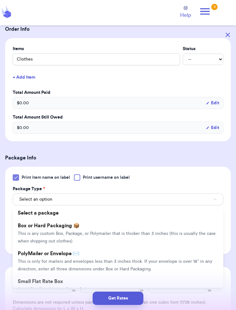
click at [130, 265] on li "PolyMailer or Envelope ✉️ This is only for mailers and envelopes less than 3 in…" at bounding box center [118, 262] width 211 height 28
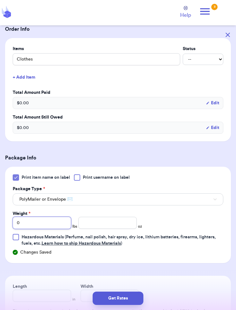
click at [50, 225] on input "0" at bounding box center [42, 223] width 58 height 12
type input "2"
click at [111, 224] on input "number" at bounding box center [107, 223] width 58 height 12
type input "15.0"
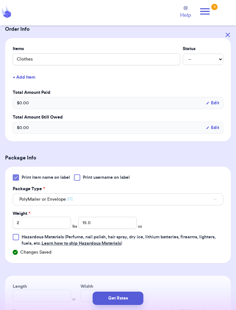
click at [127, 293] on button "Get Rates" at bounding box center [118, 298] width 51 height 13
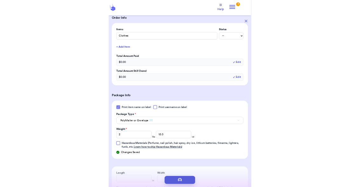
scroll to position [0, 0]
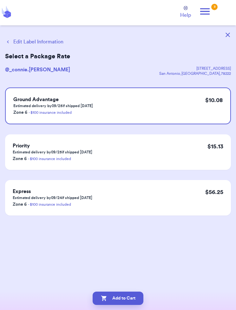
click at [126, 301] on button "Add to Cart" at bounding box center [118, 298] width 51 height 13
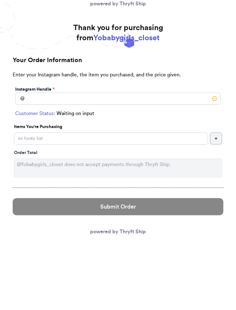
click at [141, 235] on link "powered by Thryft Ship" at bounding box center [118, 231] width 56 height 5
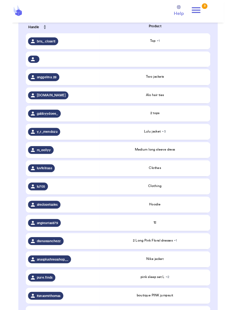
scroll to position [146, 0]
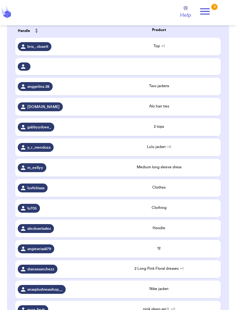
click at [95, 254] on div "angiearias879" at bounding box center [56, 249] width 77 height 9
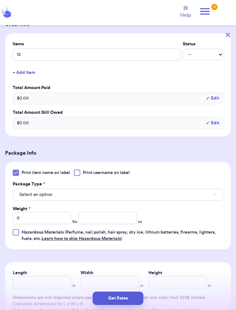
scroll to position [147, 0]
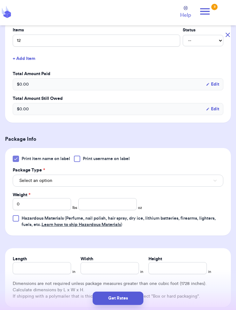
click at [161, 185] on button "Select an option" at bounding box center [118, 181] width 211 height 12
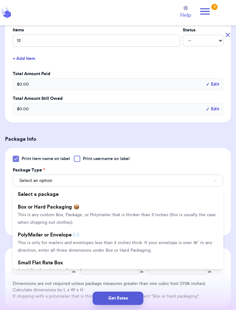
click at [138, 249] on span "This is only for mailers and envelopes less than 3 inches thick. If your envelo…" at bounding box center [115, 247] width 195 height 12
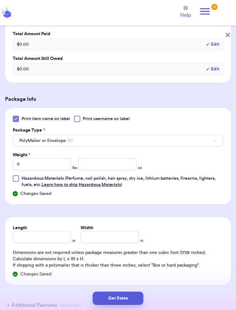
scroll to position [188, 0]
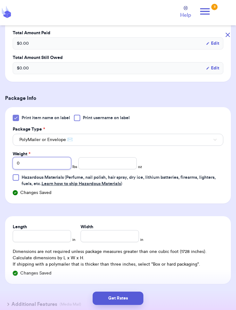
click at [58, 160] on input "0" at bounding box center [42, 163] width 58 height 12
type input "6"
click at [98, 166] on input "number" at bounding box center [107, 163] width 58 height 12
type input "0.1"
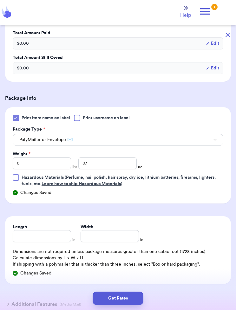
click at [128, 304] on button "Get Rates" at bounding box center [118, 298] width 51 height 13
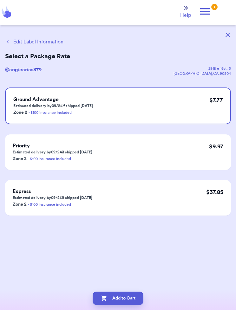
click at [127, 304] on button "Add to Cart" at bounding box center [118, 298] width 51 height 13
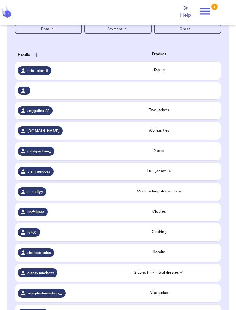
scroll to position [121, 0]
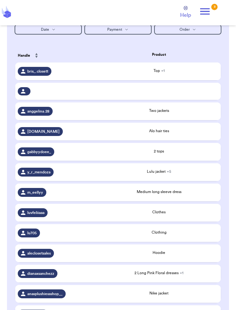
click at [173, 92] on div at bounding box center [159, 91] width 118 height 1
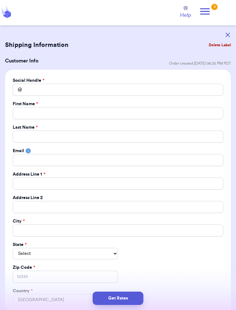
scroll to position [0, 0]
click at [222, 46] on button "Delete Label" at bounding box center [219, 45] width 27 height 14
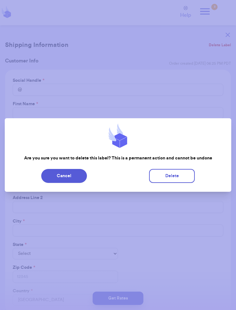
click at [178, 176] on button "Delete" at bounding box center [172, 176] width 46 height 14
type input "Top"
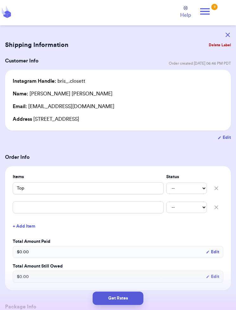
click at [231, 34] on button "button" at bounding box center [228, 35] width 14 height 14
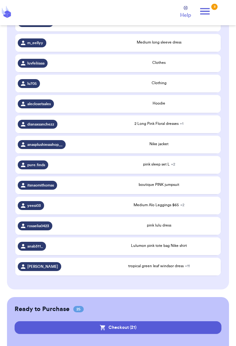
scroll to position [251, 0]
click at [170, 207] on span "Medium Alo Leggings $65 + 2" at bounding box center [159, 205] width 51 height 4
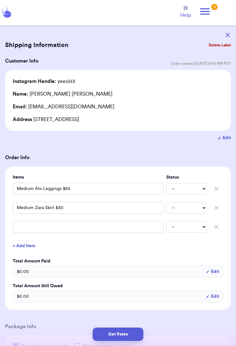
scroll to position [0, 0]
click at [230, 32] on button "button" at bounding box center [228, 35] width 14 height 14
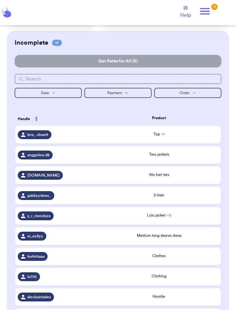
scroll to position [54, 0]
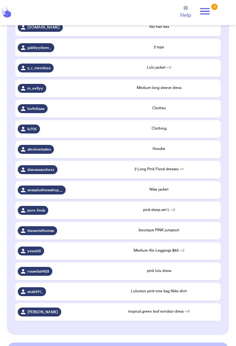
scroll to position [206, 0]
click at [104, 253] on div "Medium Alo Leggings $65 + 2" at bounding box center [159, 250] width 118 height 6
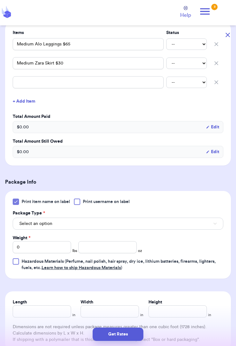
scroll to position [145, 0]
click at [148, 224] on button "Select an option" at bounding box center [118, 223] width 211 height 12
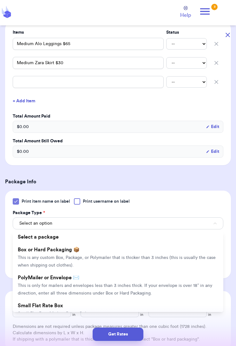
click at [136, 288] on li "PolyMailer or Envelope ✉️ This is only for mailers and envelopes less than 3 in…" at bounding box center [118, 285] width 211 height 28
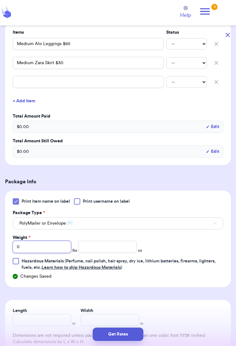
click at [50, 246] on input "0" at bounding box center [42, 247] width 58 height 12
type input "1"
click at [104, 251] on input "number" at bounding box center [107, 247] width 58 height 12
type input "4.1"
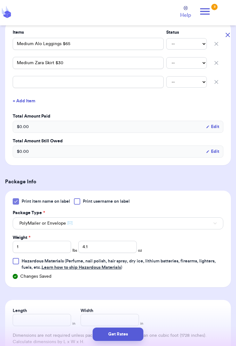
click at [129, 310] on button "Get Rates" at bounding box center [118, 333] width 51 height 13
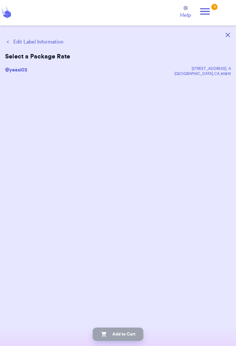
scroll to position [0, 0]
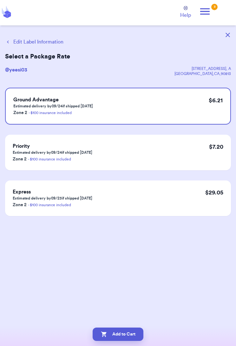
click at [122, 310] on button "Add to Cart" at bounding box center [118, 333] width 51 height 13
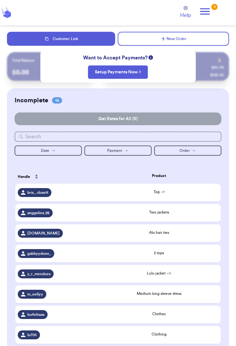
click at [131, 215] on div "Two jackets" at bounding box center [159, 212] width 118 height 6
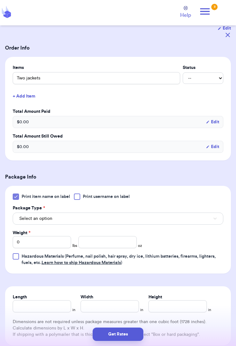
scroll to position [111, 0]
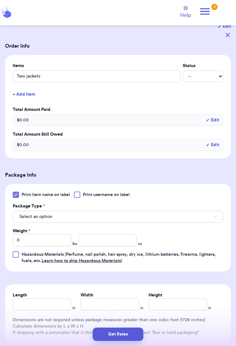
click at [146, 213] on button "Select an option" at bounding box center [118, 216] width 211 height 12
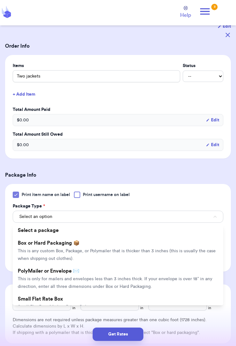
click at [137, 278] on span "This is only for mailers and envelopes less than 3 inches thick. If your envelo…" at bounding box center [115, 282] width 195 height 12
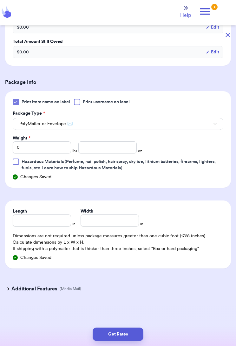
scroll to position [204, 0]
click at [59, 148] on input "0" at bounding box center [42, 147] width 58 height 12
type input "3"
click at [109, 147] on input "number" at bounding box center [107, 147] width 58 height 12
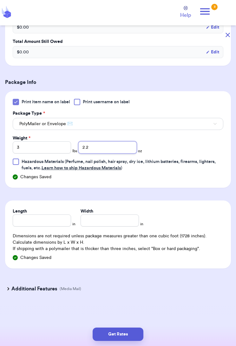
type input "2.2"
click at [128, 310] on button "Get Rates" at bounding box center [118, 333] width 51 height 13
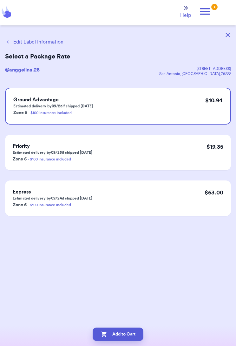
click at [130, 310] on button "Add to Cart" at bounding box center [118, 333] width 51 height 13
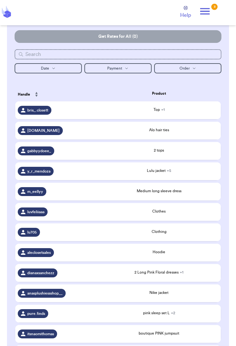
scroll to position [82, 0]
click at [27, 135] on div "[DOMAIN_NAME]" at bounding box center [40, 130] width 45 height 9
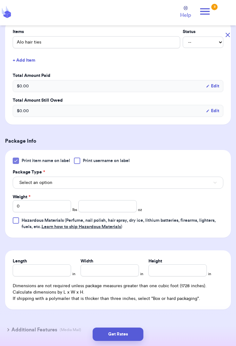
scroll to position [156, 0]
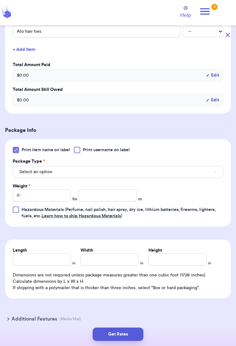
click at [116, 164] on div "Package Type *" at bounding box center [118, 161] width 211 height 6
click at [122, 175] on button "Select an option" at bounding box center [118, 172] width 211 height 12
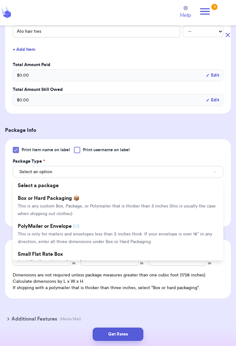
click at [108, 232] on span "This is only for mailers and envelopes less than 3 inches thick. If your envelo…" at bounding box center [115, 238] width 195 height 12
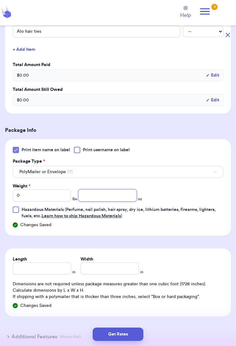
click at [101, 196] on input "number" at bounding box center [107, 195] width 58 height 12
type input "1.7"
click at [126, 310] on button "Get Rates" at bounding box center [118, 333] width 51 height 13
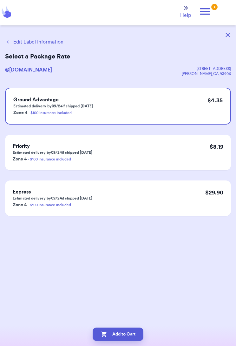
scroll to position [0, 0]
click at [126, 310] on button "Add to Cart" at bounding box center [118, 333] width 51 height 13
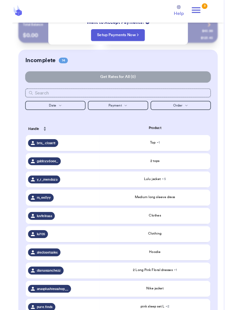
scroll to position [33, 0]
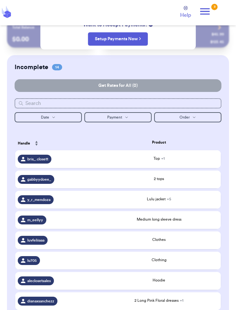
click at [158, 282] on span "Hoodie" at bounding box center [159, 281] width 13 height 4
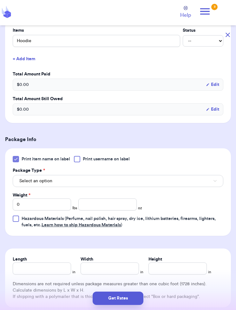
scroll to position [148, 0]
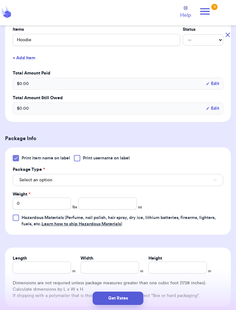
click at [123, 180] on button "Select an option" at bounding box center [118, 180] width 211 height 12
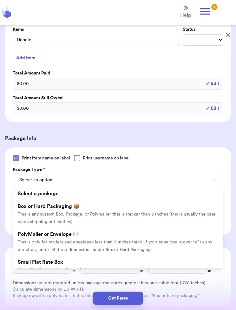
click at [119, 238] on li "PolyMailer or Envelope ✉️ This is only for mailers and envelopes less than 3 in…" at bounding box center [118, 242] width 211 height 28
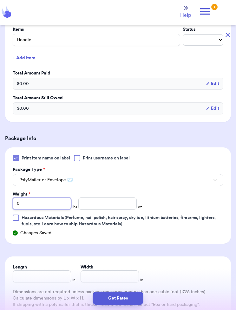
click at [40, 209] on input "0" at bounding box center [42, 204] width 58 height 12
type input "1"
click at [110, 206] on input "number" at bounding box center [107, 204] width 58 height 12
type input "2.3"
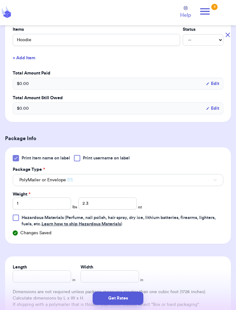
click at [123, 295] on button "Get Rates" at bounding box center [118, 298] width 51 height 13
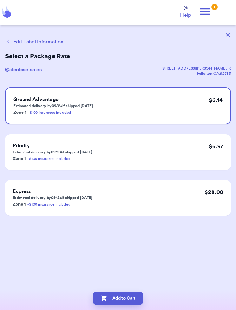
click at [123, 292] on button "Add to Cart" at bounding box center [118, 298] width 51 height 13
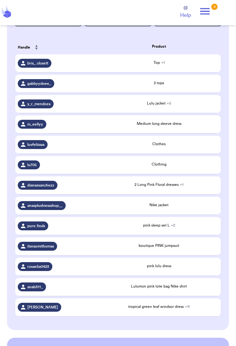
scroll to position [129, 0]
click at [69, 288] on div "anab311_" at bounding box center [56, 286] width 77 height 9
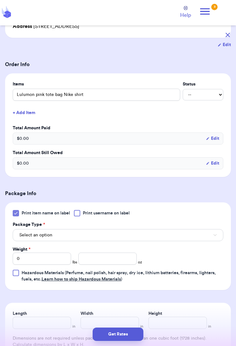
scroll to position [92, 0]
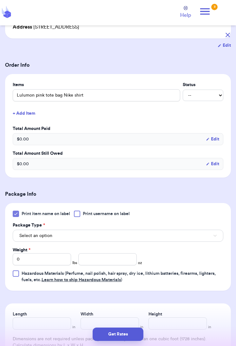
click at [107, 237] on button "Select an option" at bounding box center [118, 235] width 211 height 12
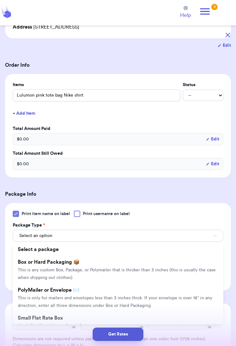
click at [98, 294] on li "PolyMailer or Envelope ✉️ This is only for mailers and envelopes less than 3 in…" at bounding box center [118, 297] width 211 height 28
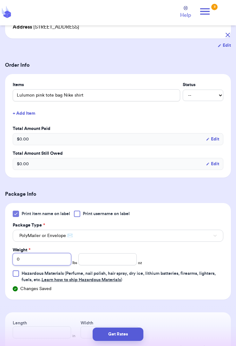
click at [47, 256] on input "0" at bounding box center [42, 259] width 58 height 12
type input "1"
click at [106, 263] on input "number" at bounding box center [107, 259] width 58 height 12
type input "9.3"
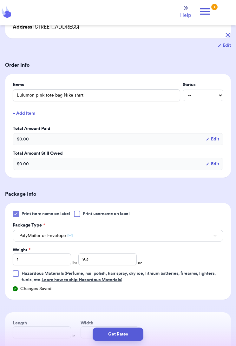
click at [130, 310] on button "Get Rates" at bounding box center [118, 333] width 51 height 13
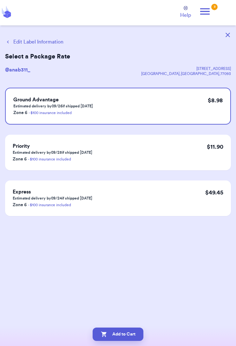
click at [125, 310] on button "Add to Cart" at bounding box center [118, 333] width 51 height 13
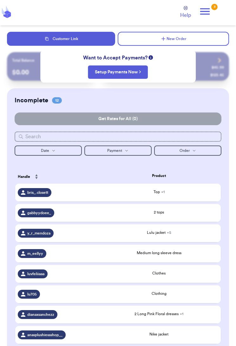
click at [146, 215] on div "2 tops" at bounding box center [159, 212] width 118 height 6
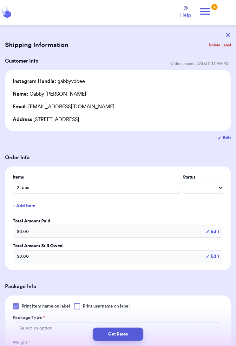
scroll to position [24, 0]
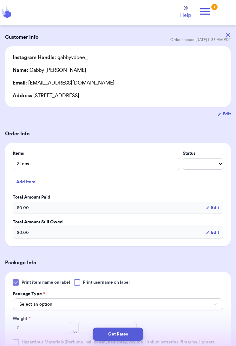
click at [133, 205] on div "$ 0.00 Edit" at bounding box center [118, 208] width 211 height 12
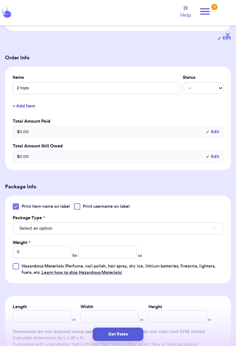
scroll to position [99, 0]
click at [129, 227] on button "Select an option" at bounding box center [118, 229] width 211 height 12
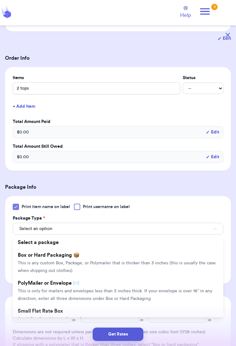
click at [99, 291] on span "This is only for mailers and envelopes less than 3 inches thick. If your envelo…" at bounding box center [115, 295] width 195 height 12
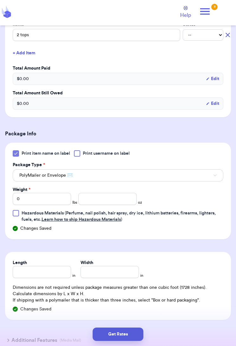
scroll to position [156, 0]
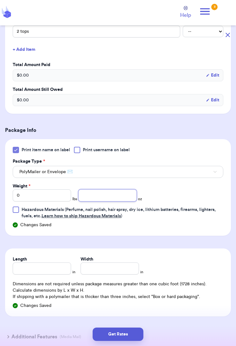
click at [91, 199] on input "number" at bounding box center [107, 195] width 58 height 12
type input "8.0"
click at [116, 310] on button "Get Rates" at bounding box center [118, 333] width 51 height 13
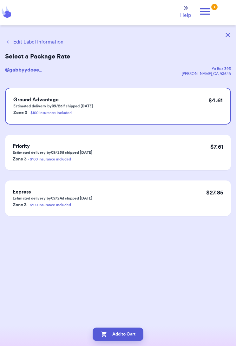
click at [122, 310] on button "Add to Cart" at bounding box center [118, 333] width 51 height 13
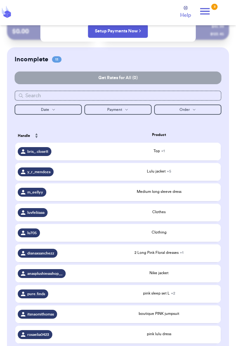
scroll to position [41, 0]
click at [150, 193] on span "Medium long sleeve dress" at bounding box center [159, 191] width 45 height 4
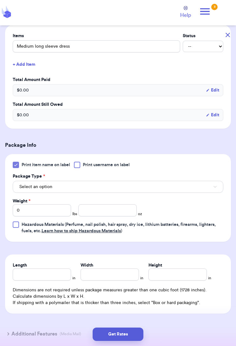
scroll to position [142, 0]
click at [76, 191] on button "Select an option" at bounding box center [118, 186] width 211 height 12
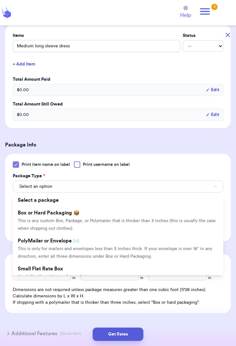
click at [56, 245] on li "PolyMailer or Envelope ✉️ This is only for mailers and envelopes less than 3 in…" at bounding box center [118, 248] width 211 height 28
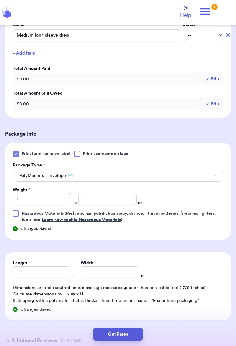
scroll to position [154, 0]
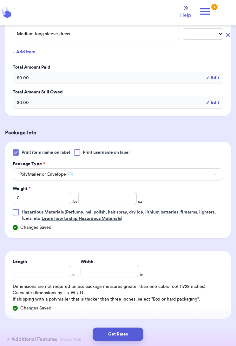
click at [91, 175] on button "PolyMailer or Envelope ✉️" at bounding box center [118, 174] width 211 height 12
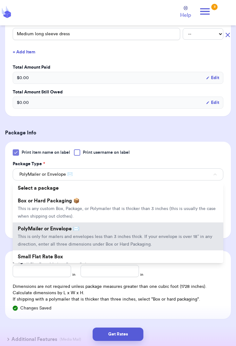
click at [75, 235] on span "This is only for mailers and envelopes less than 3 inches thick. If your envelo…" at bounding box center [115, 240] width 195 height 12
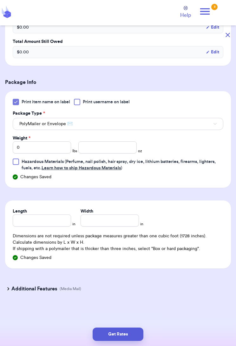
scroll to position [204, 0]
click at [95, 152] on input "number" at bounding box center [107, 147] width 58 height 12
type input "10.0"
click at [111, 310] on button "Get Rates" at bounding box center [118, 333] width 51 height 13
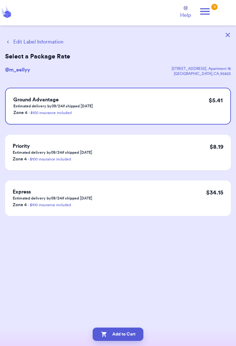
scroll to position [0, 0]
click at [117, 310] on button "Add to Cart" at bounding box center [118, 333] width 51 height 13
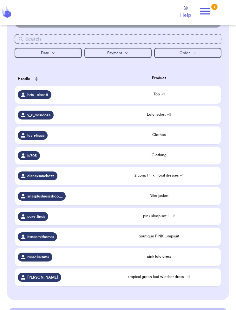
scroll to position [97, 0]
click at [69, 144] on td "luvfeliiaaa" at bounding box center [56, 136] width 82 height 18
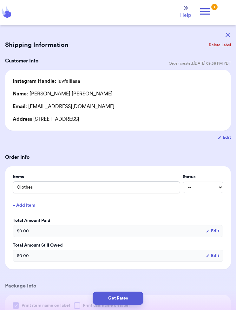
scroll to position [0, 0]
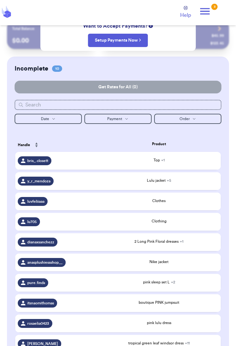
scroll to position [32, 0]
click at [165, 223] on span "Clothing" at bounding box center [159, 221] width 15 height 4
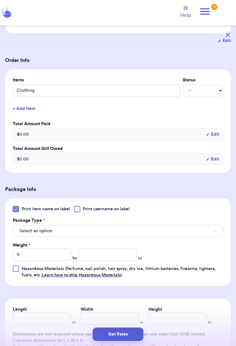
scroll to position [101, 0]
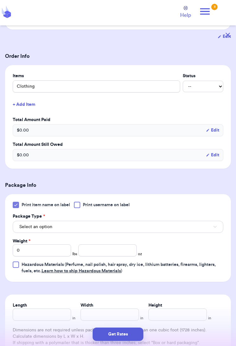
click at [189, 225] on button "Select an option" at bounding box center [118, 227] width 211 height 12
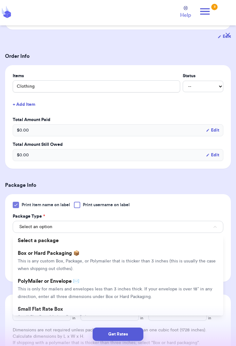
click at [154, 289] on span "This is only for mailers and envelopes less than 3 inches thick. If your envelo…" at bounding box center [115, 293] width 195 height 12
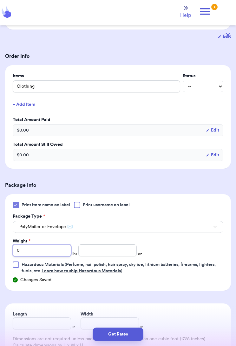
click at [37, 256] on input "0" at bounding box center [42, 250] width 58 height 12
type input "3"
click at [104, 249] on input "number" at bounding box center [107, 250] width 58 height 12
type input "7.6"
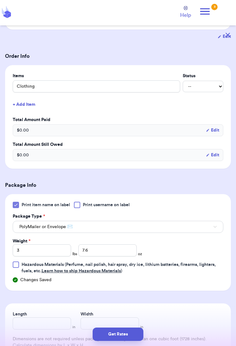
click at [130, 310] on button "Get Rates" at bounding box center [118, 333] width 51 height 13
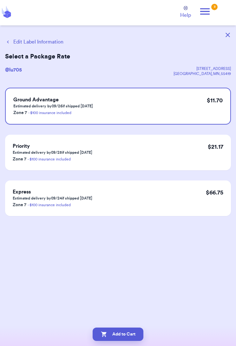
click at [128, 310] on button "Add to Cart" at bounding box center [118, 333] width 51 height 13
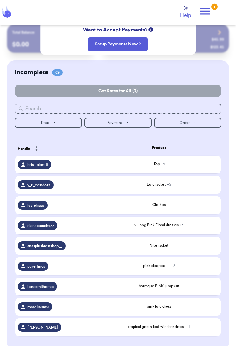
scroll to position [28, 0]
click at [183, 229] on div "2 Long Pink Floral dresses + 1" at bounding box center [159, 225] width 118 height 7
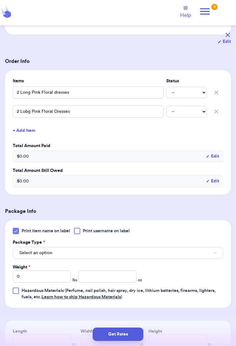
scroll to position [96, 0]
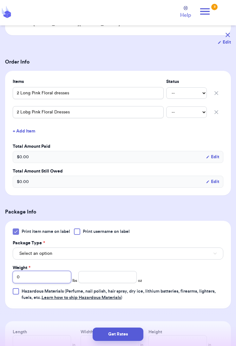
click at [42, 277] on input "0" at bounding box center [42, 277] width 58 height 12
type input "01"
type input "0"
type input "1"
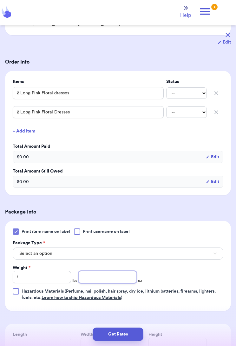
click at [104, 273] on input "number" at bounding box center [107, 277] width 58 height 12
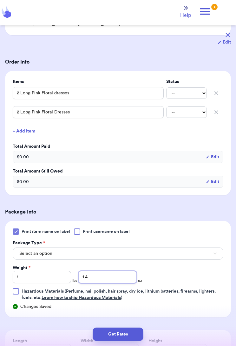
type input "1.4"
click at [129, 310] on button "Get Rates" at bounding box center [118, 333] width 51 height 13
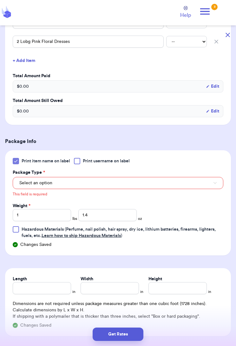
scroll to position [176, 0]
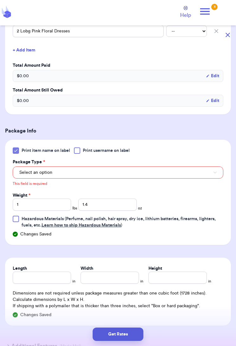
click at [135, 171] on button "Select an option" at bounding box center [118, 172] width 211 height 12
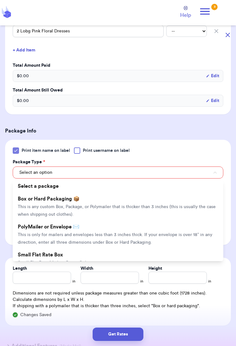
click at [109, 233] on span "This is only for mailers and envelopes less than 3 inches thick. If your envelo…" at bounding box center [115, 238] width 195 height 12
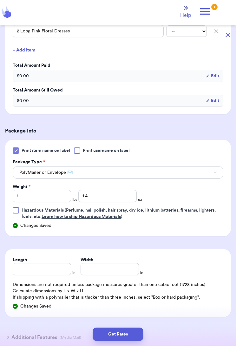
click at [125, 310] on button "Get Rates" at bounding box center [118, 333] width 51 height 13
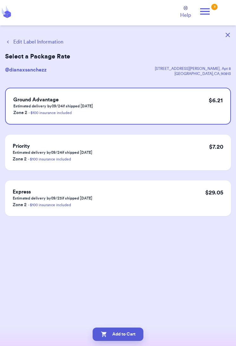
scroll to position [0, 0]
click at [131, 310] on button "Add to Cart" at bounding box center [118, 333] width 51 height 13
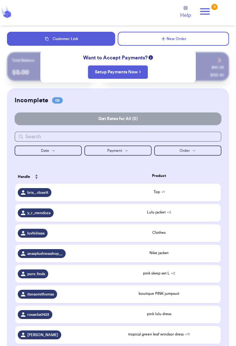
click at [163, 253] on td "Nike jacket" at bounding box center [158, 253] width 123 height 18
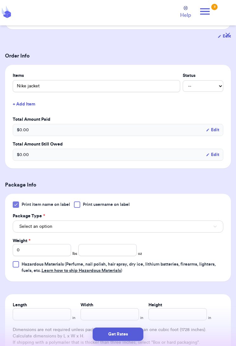
scroll to position [101, 0]
click at [171, 227] on button "Select an option" at bounding box center [118, 227] width 211 height 12
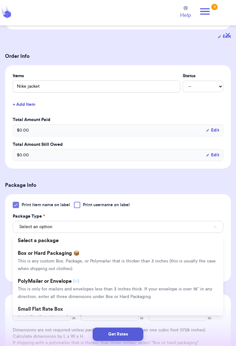
click at [144, 288] on span "This is only for mailers and envelopes less than 3 inches thick. If your envelo…" at bounding box center [115, 293] width 195 height 12
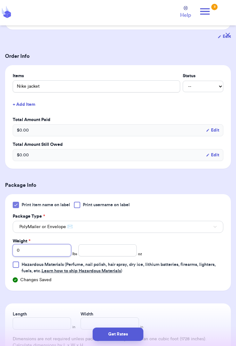
click at [39, 250] on input "0" at bounding box center [42, 250] width 58 height 12
type input "1"
click at [108, 255] on input "number" at bounding box center [107, 250] width 58 height 12
type input "5.0"
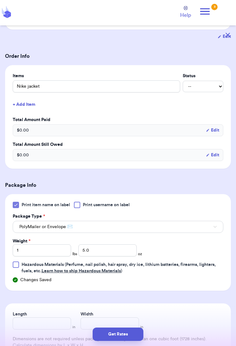
click at [132, 310] on button "Get Rates" at bounding box center [118, 333] width 51 height 13
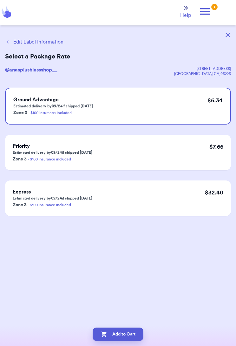
click at [133, 310] on button "Add to Cart" at bounding box center [118, 333] width 51 height 13
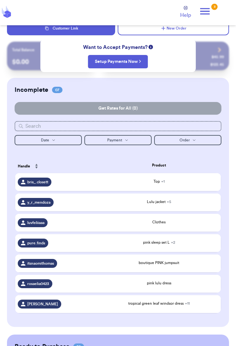
scroll to position [10, 0]
click at [33, 245] on span "pure.finds" at bounding box center [36, 242] width 18 height 5
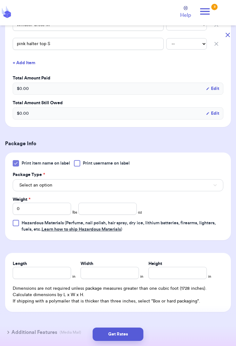
scroll to position [191, 0]
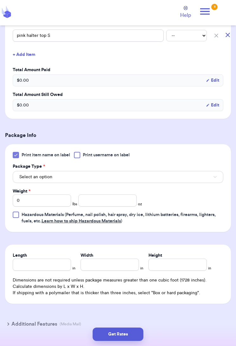
click at [66, 178] on button "Select an option" at bounding box center [118, 177] width 211 height 12
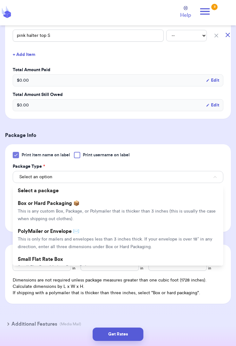
click at [51, 235] on li "PolyMailer or Envelope ✉️ This is only for mailers and envelopes less than 3 in…" at bounding box center [118, 239] width 211 height 28
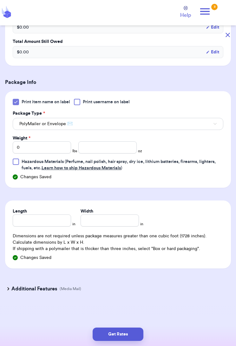
scroll to position [244, 0]
click at [96, 152] on input "number" at bounding box center [107, 147] width 58 height 12
click at [32, 150] on input "0" at bounding box center [42, 147] width 58 height 12
type input "1"
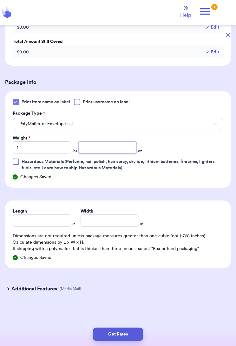
click at [109, 144] on input "number" at bounding box center [107, 147] width 58 height 12
type input "1.6"
click at [130, 310] on button "Get Rates" at bounding box center [118, 333] width 51 height 13
click at [122, 310] on button "submit" at bounding box center [118, 333] width 51 height 13
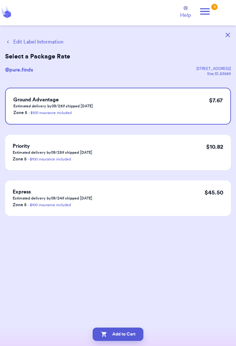
scroll to position [0, 0]
click at [130, 310] on button "Add to Cart" at bounding box center [118, 333] width 51 height 13
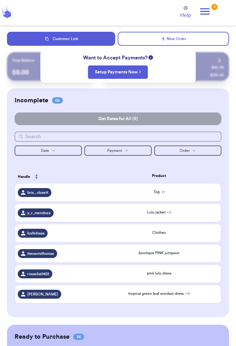
click at [106, 256] on div "boutique PINK jumpsuit" at bounding box center [159, 253] width 118 height 6
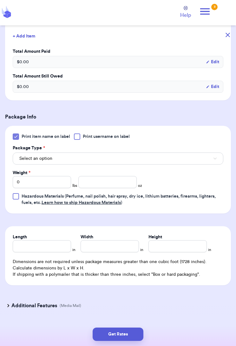
scroll to position [173, 0]
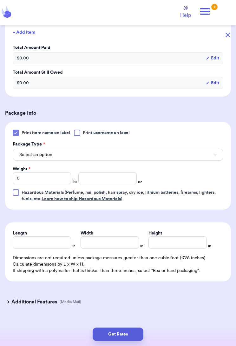
click at [116, 154] on button "Select an option" at bounding box center [118, 155] width 211 height 12
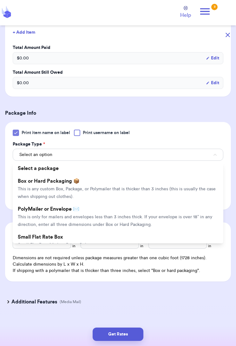
click at [125, 215] on span "This is only for mailers and envelopes less than 3 inches thick. If your envelo…" at bounding box center [115, 221] width 195 height 12
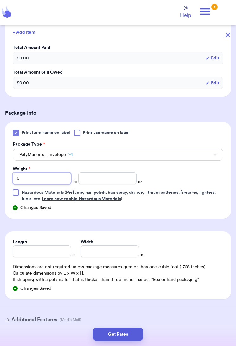
click at [51, 177] on input "0" at bounding box center [42, 178] width 58 height 12
click at [103, 178] on input "number" at bounding box center [107, 178] width 58 height 12
type input "10.7"
click at [128, 310] on button "Get Rates" at bounding box center [118, 333] width 51 height 13
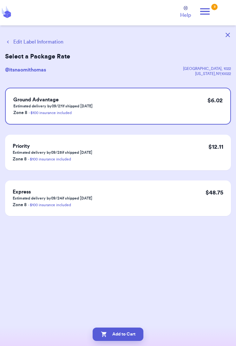
click at [135, 310] on button "Add to Cart" at bounding box center [118, 333] width 51 height 13
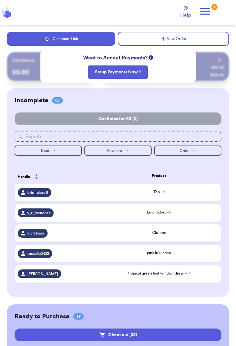
click at [195, 252] on td "pink lulu dress" at bounding box center [158, 253] width 123 height 18
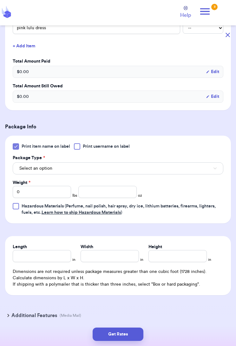
scroll to position [162, 0]
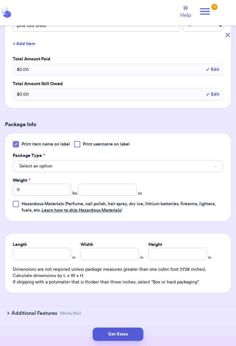
click at [106, 164] on button "Select an option" at bounding box center [118, 166] width 211 height 12
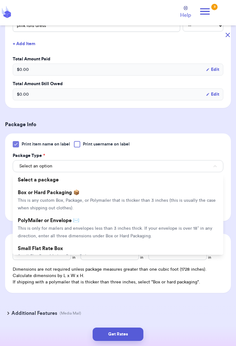
click at [100, 226] on span "This is only for mailers and envelopes less than 3 inches thick. If your envelo…" at bounding box center [115, 232] width 195 height 12
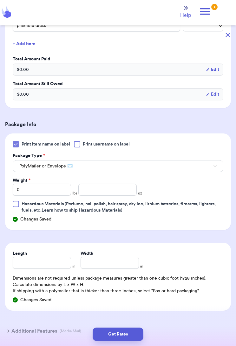
scroll to position [188, 0]
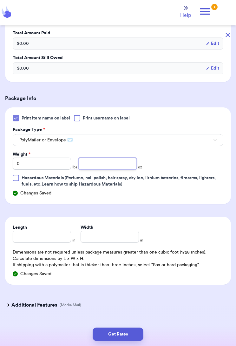
click at [89, 169] on input "number" at bounding box center [107, 163] width 58 height 12
type input "11.5"
click at [121, 310] on button "Get Rates" at bounding box center [118, 333] width 51 height 13
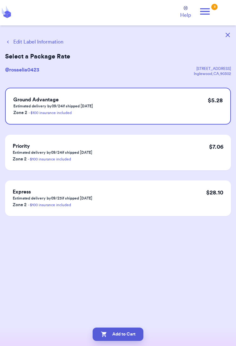
click at [129, 310] on button "Add to Cart" at bounding box center [118, 333] width 51 height 13
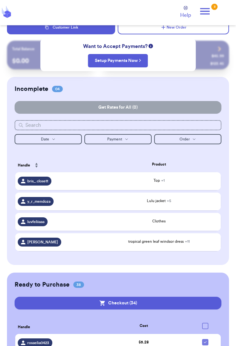
scroll to position [13, 0]
